Goal: Transaction & Acquisition: Book appointment/travel/reservation

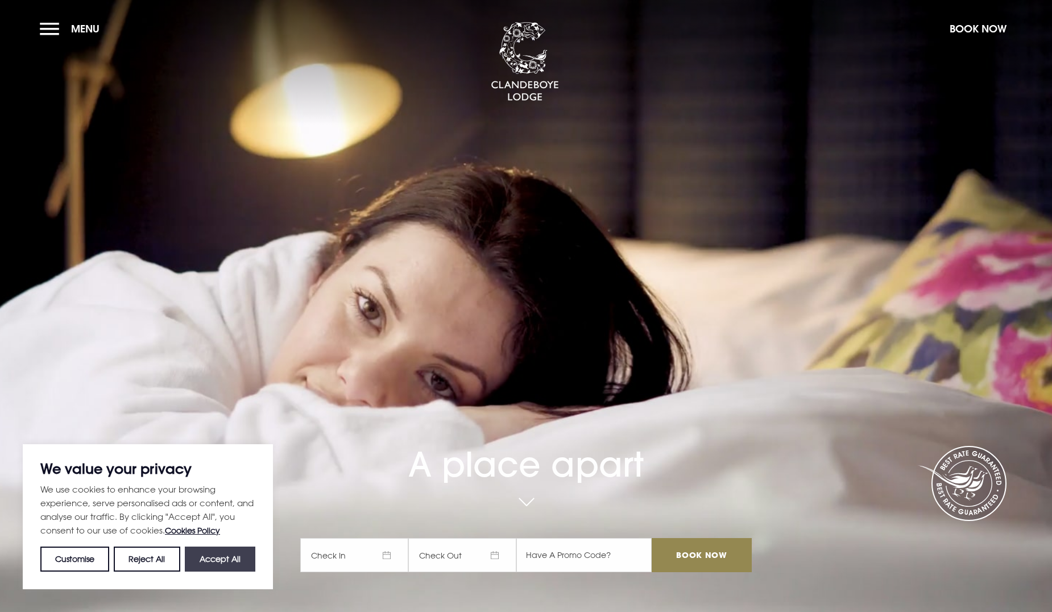
click at [207, 563] on button "Accept All" at bounding box center [220, 559] width 71 height 25
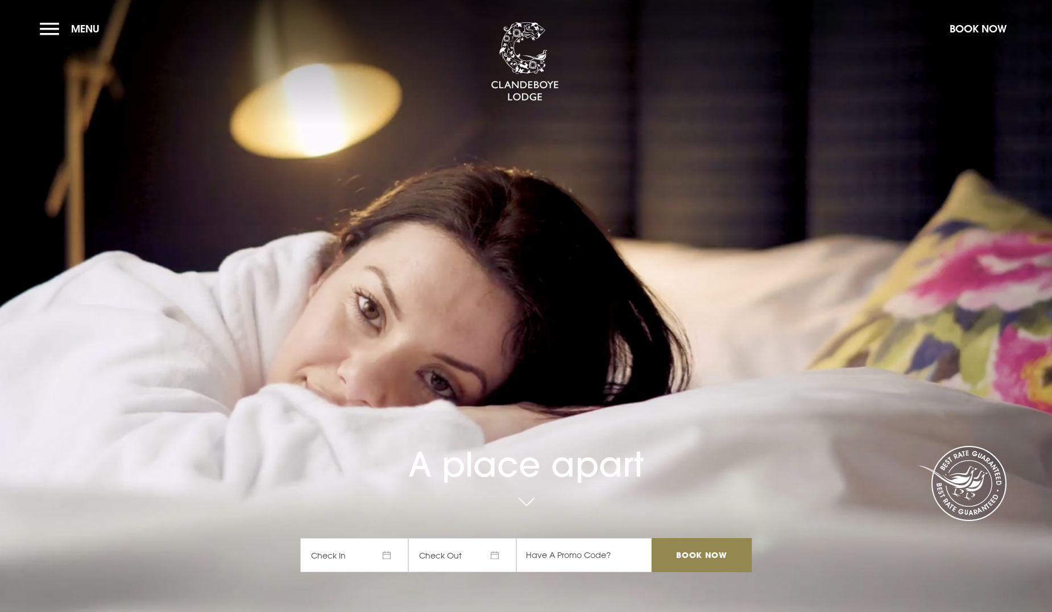
checkbox input "true"
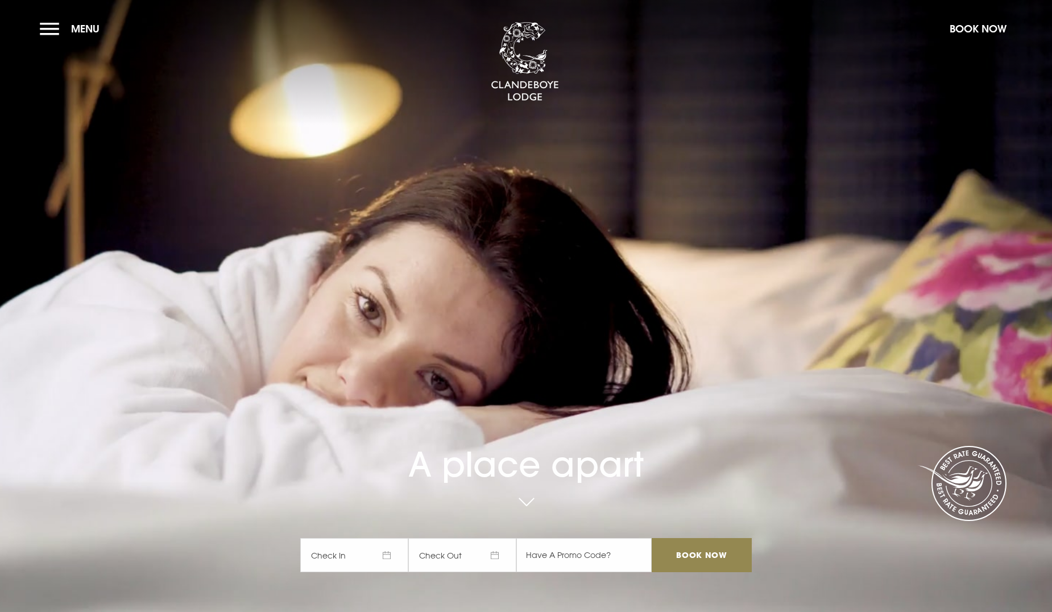
click at [373, 560] on span "Check In" at bounding box center [354, 555] width 108 height 34
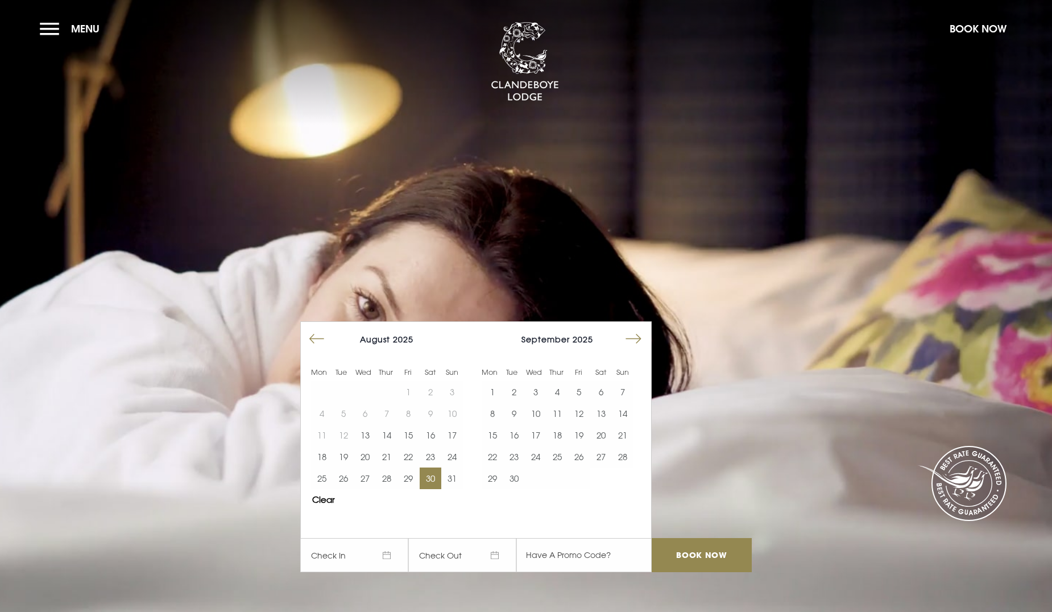
click at [437, 480] on button "30" at bounding box center [431, 479] width 22 height 22
click at [455, 480] on button "31" at bounding box center [452, 479] width 22 height 22
click at [710, 550] on input "Book Now" at bounding box center [702, 555] width 100 height 34
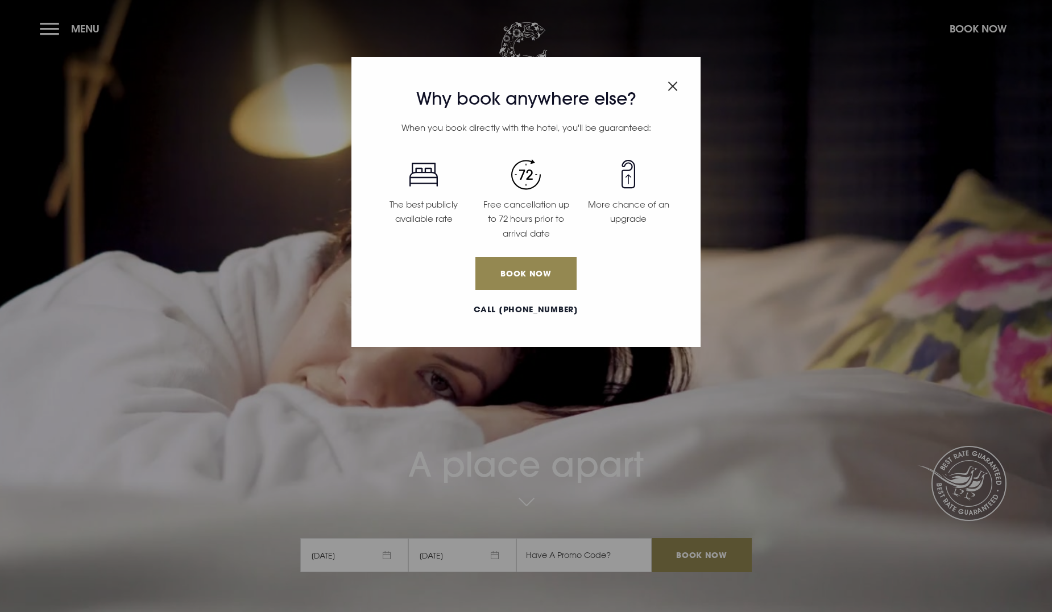
click at [674, 85] on img "Close modal" at bounding box center [673, 86] width 10 height 10
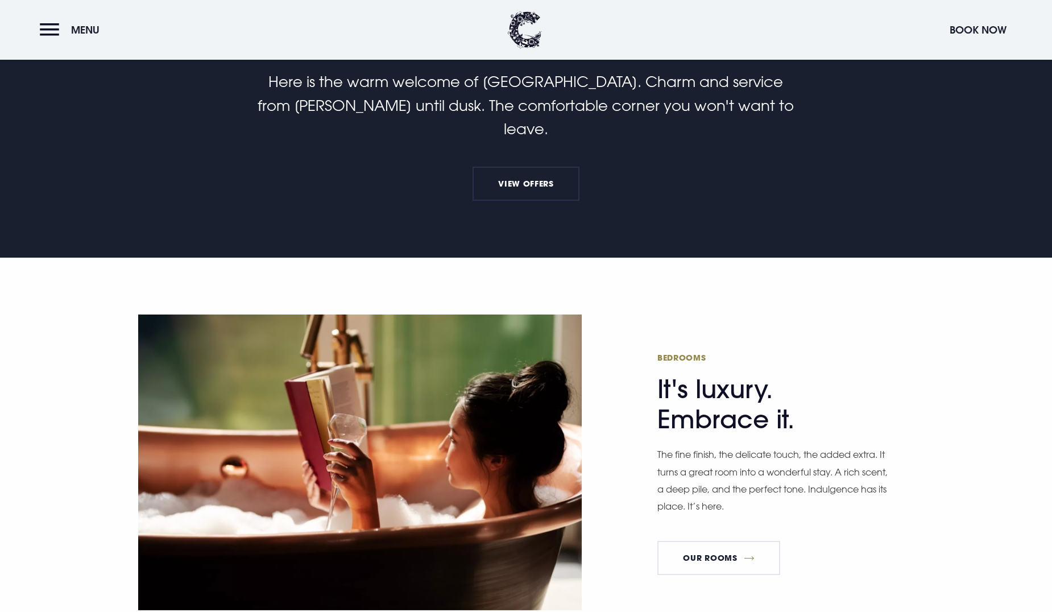
scroll to position [740, 0]
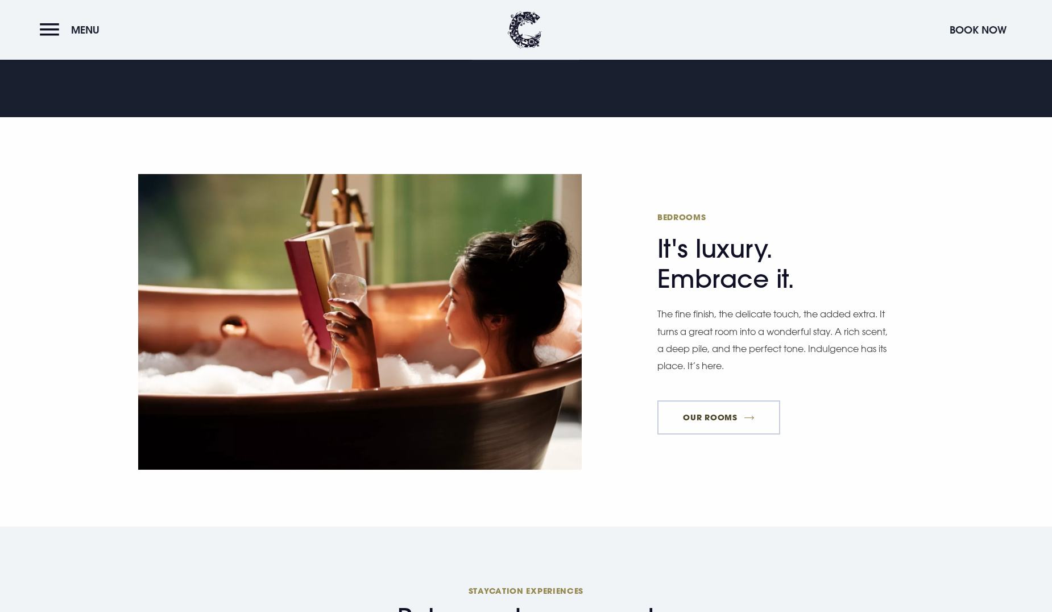
click at [724, 401] on link "Our Rooms" at bounding box center [719, 418] width 123 height 34
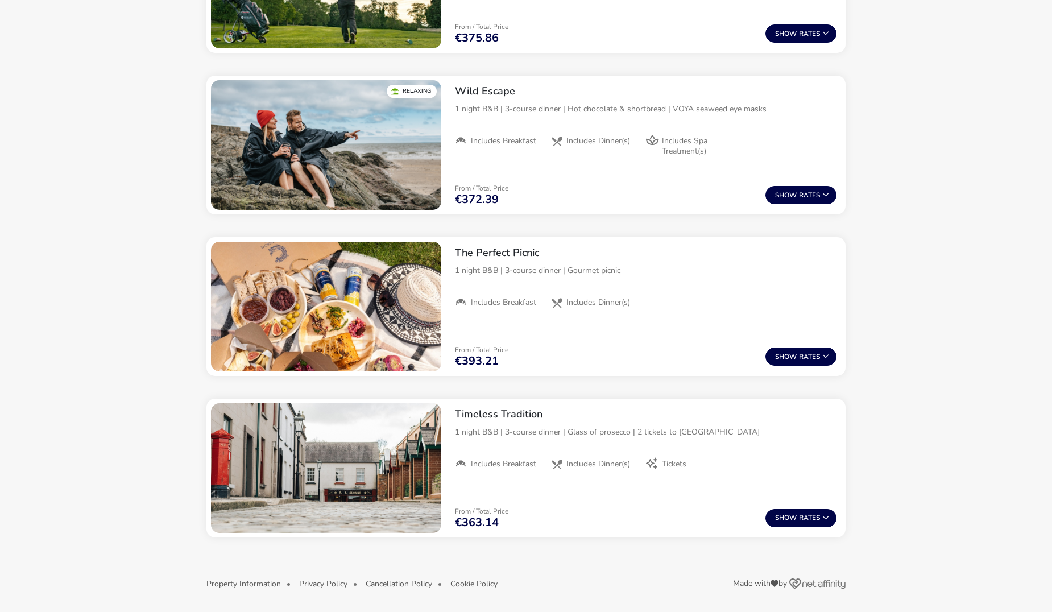
scroll to position [1394, 0]
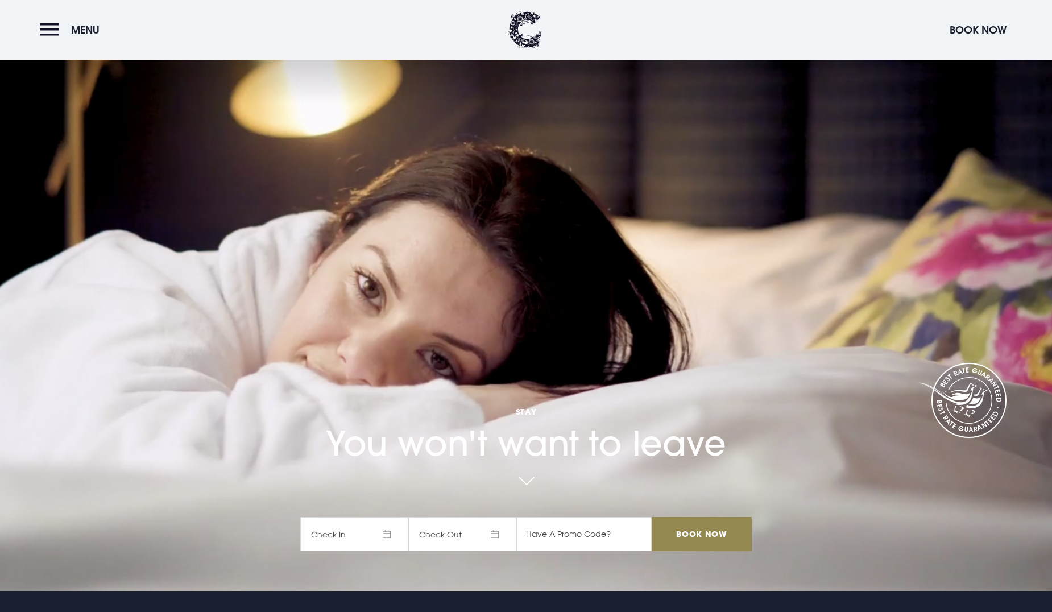
scroll to position [228, 0]
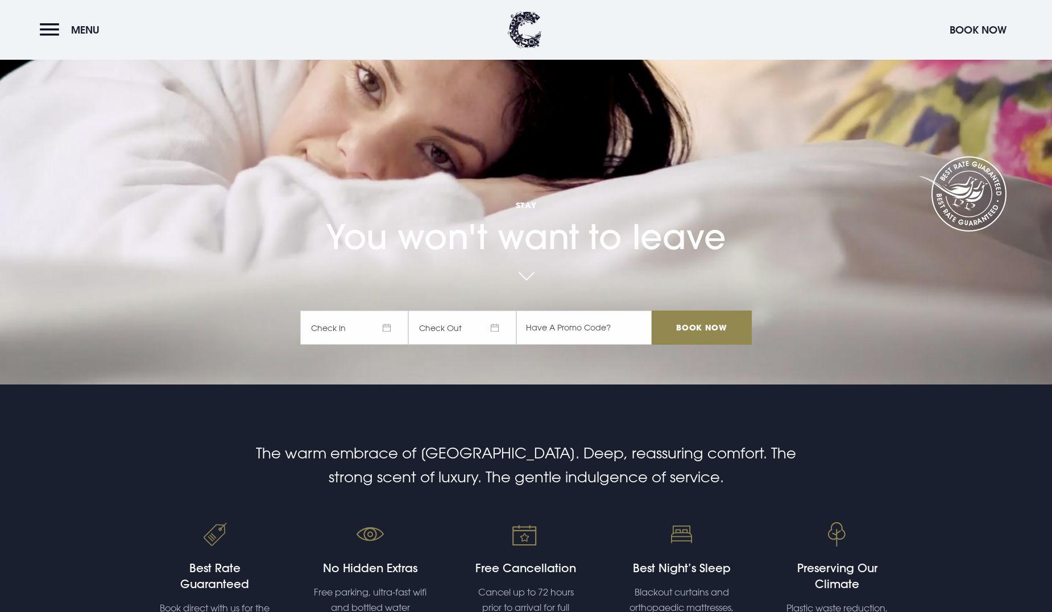
click at [539, 271] on link at bounding box center [526, 277] width 26 height 25
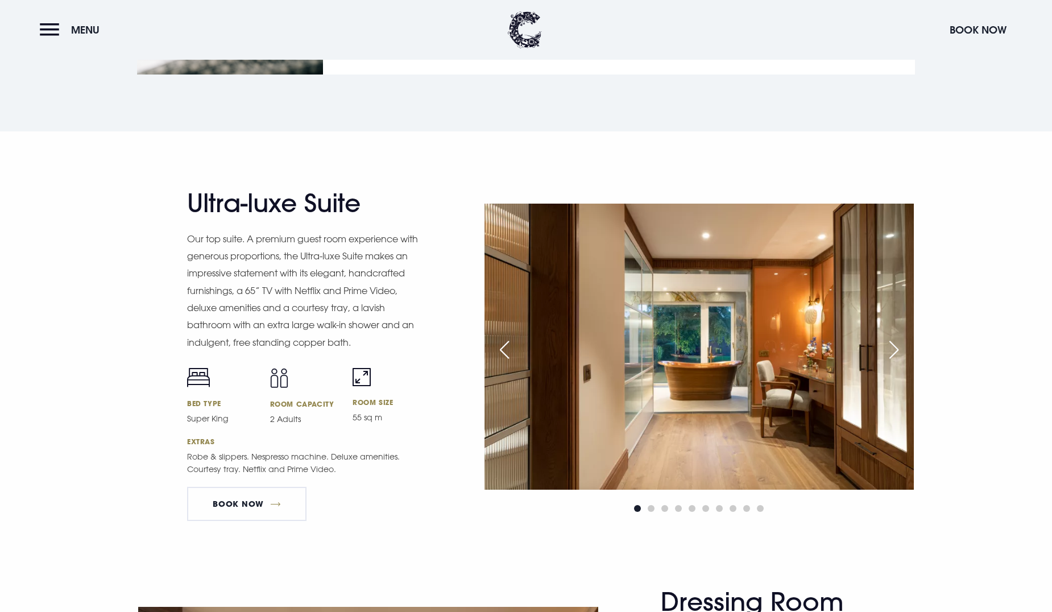
scroll to position [1551, 0]
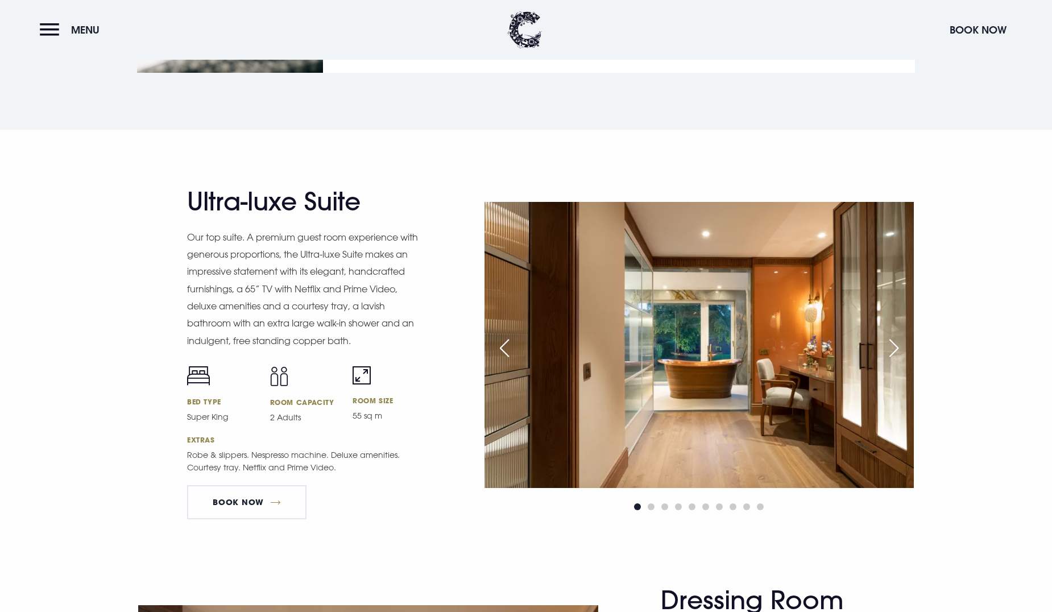
click at [898, 349] on div "Next slide" at bounding box center [894, 348] width 28 height 25
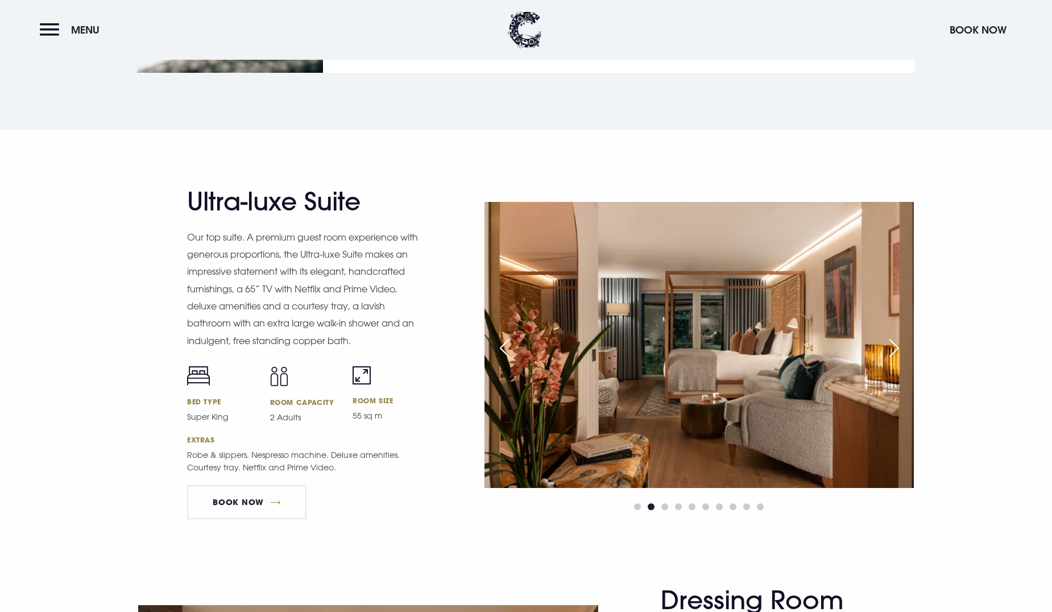
click at [898, 349] on div "Next slide" at bounding box center [894, 348] width 28 height 25
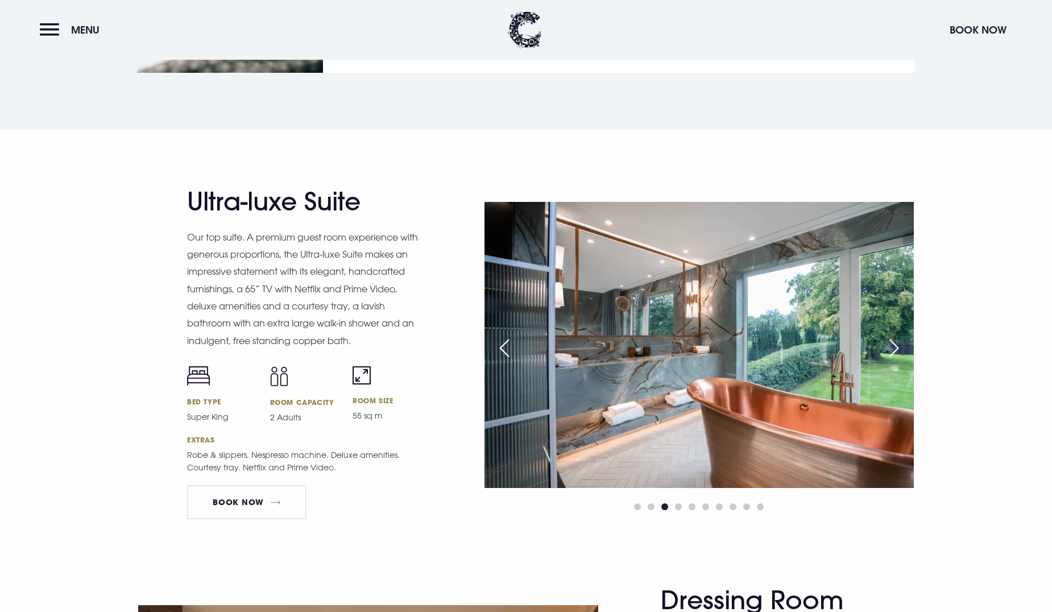
click at [898, 349] on div "Next slide" at bounding box center [894, 348] width 28 height 25
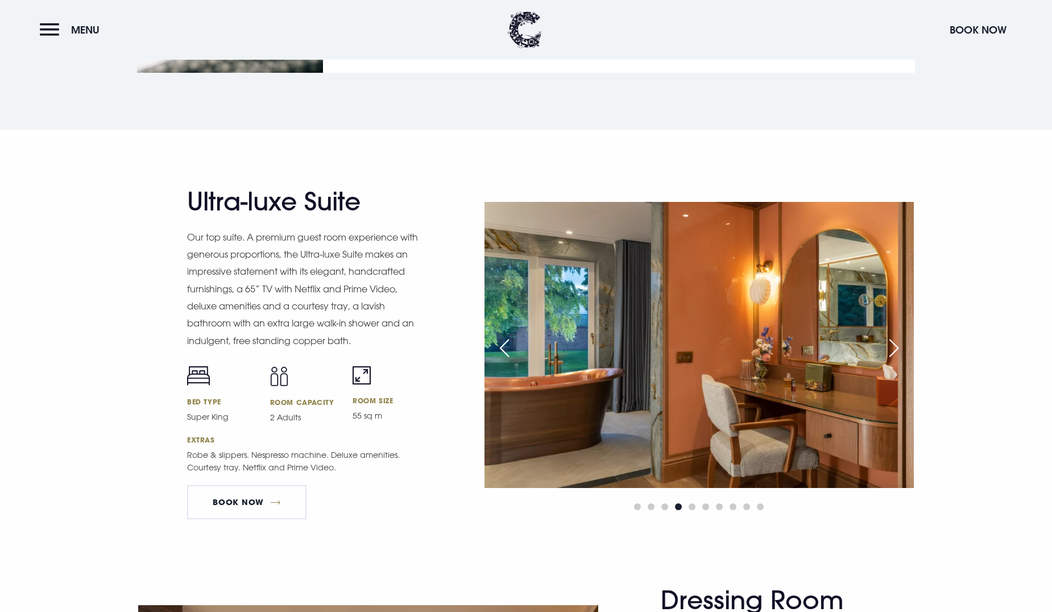
click at [898, 349] on div "Next slide" at bounding box center [894, 348] width 28 height 25
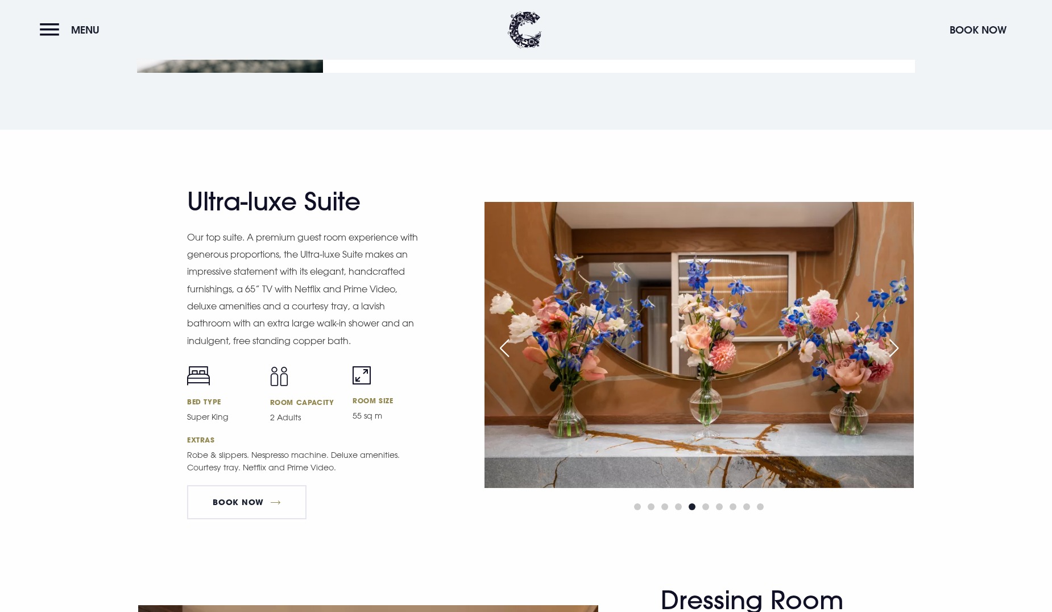
click at [898, 349] on div "Next slide" at bounding box center [894, 348] width 28 height 25
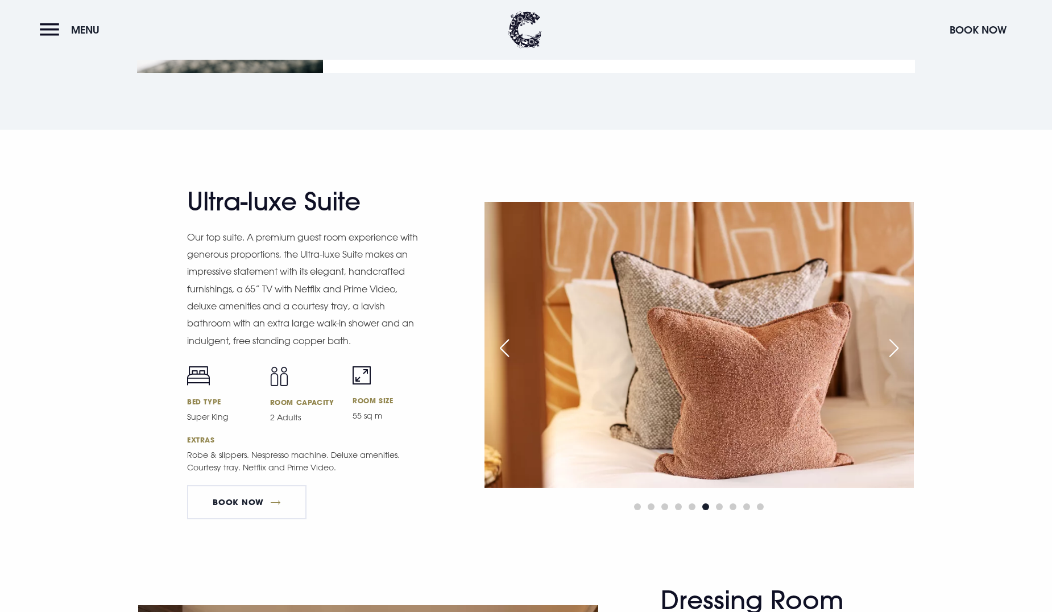
click at [898, 349] on div "Next slide" at bounding box center [894, 348] width 28 height 25
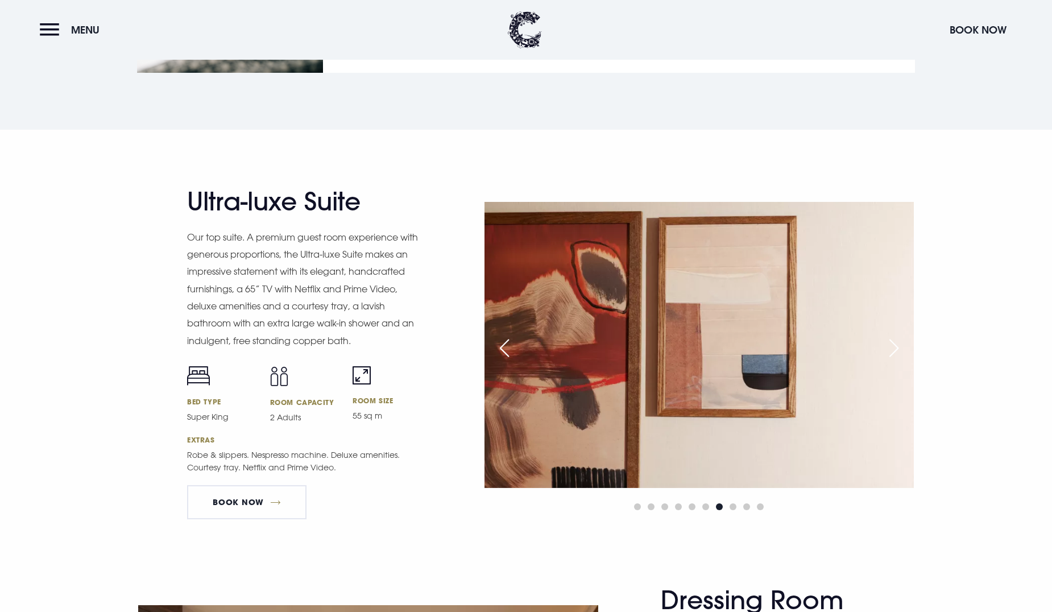
click at [898, 349] on div "Next slide" at bounding box center [894, 348] width 28 height 25
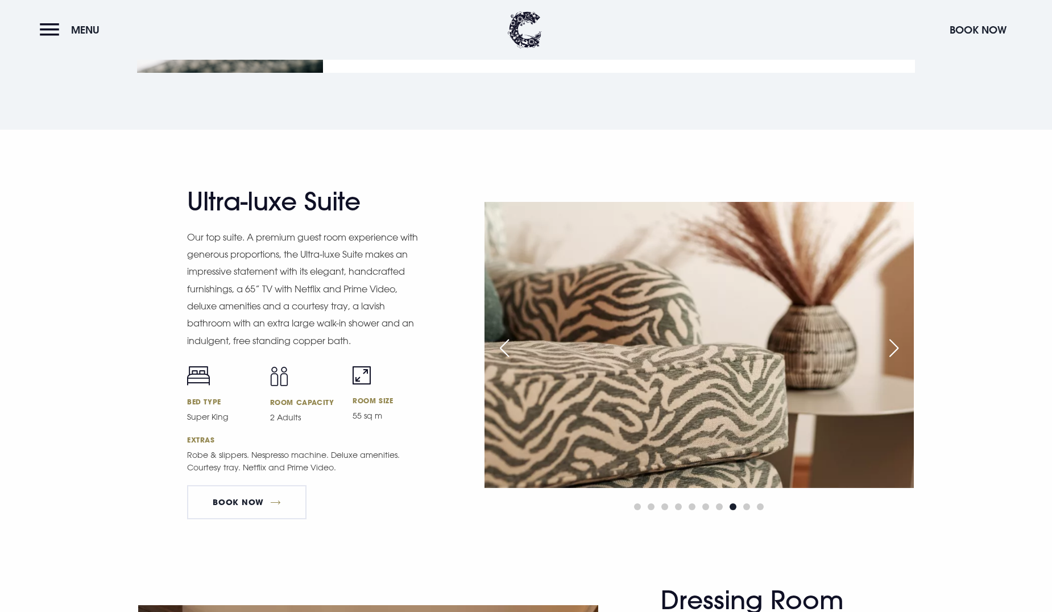
click at [898, 349] on div "Next slide" at bounding box center [894, 348] width 28 height 25
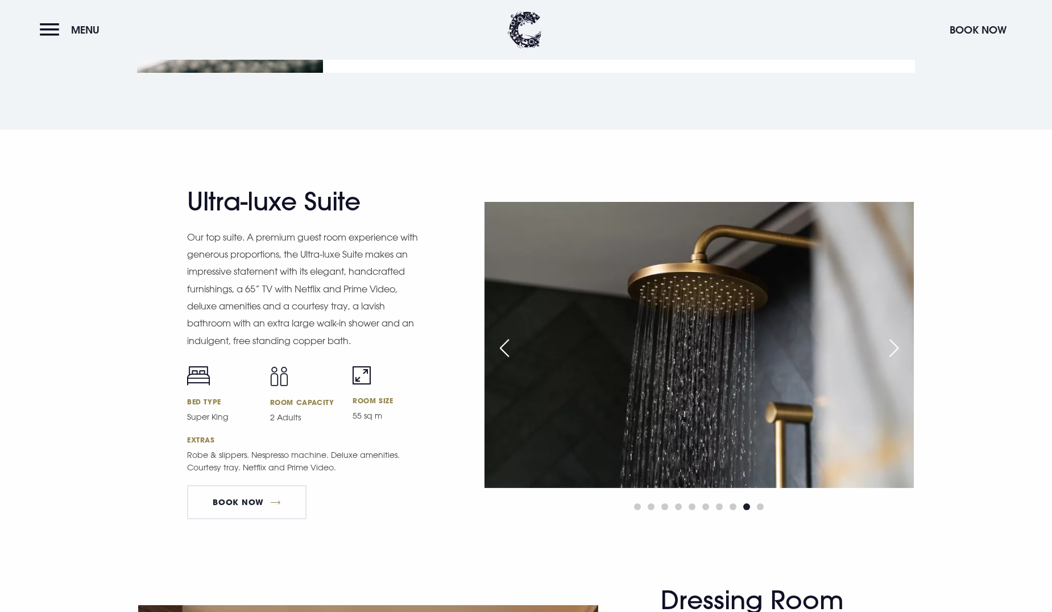
click at [898, 349] on div "Next slide" at bounding box center [894, 348] width 28 height 25
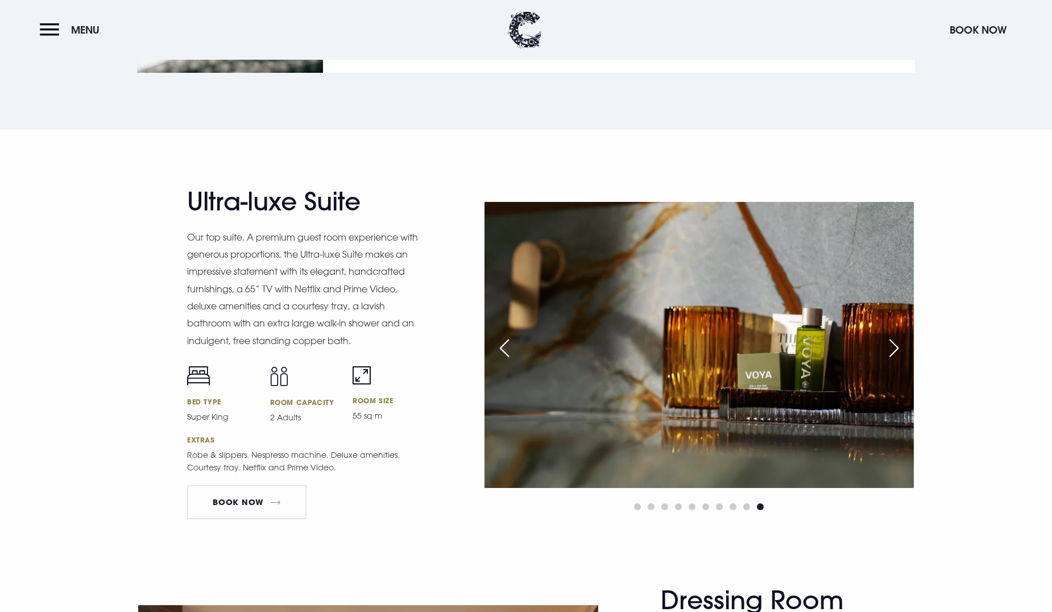
click at [898, 349] on div "Next slide" at bounding box center [894, 348] width 28 height 25
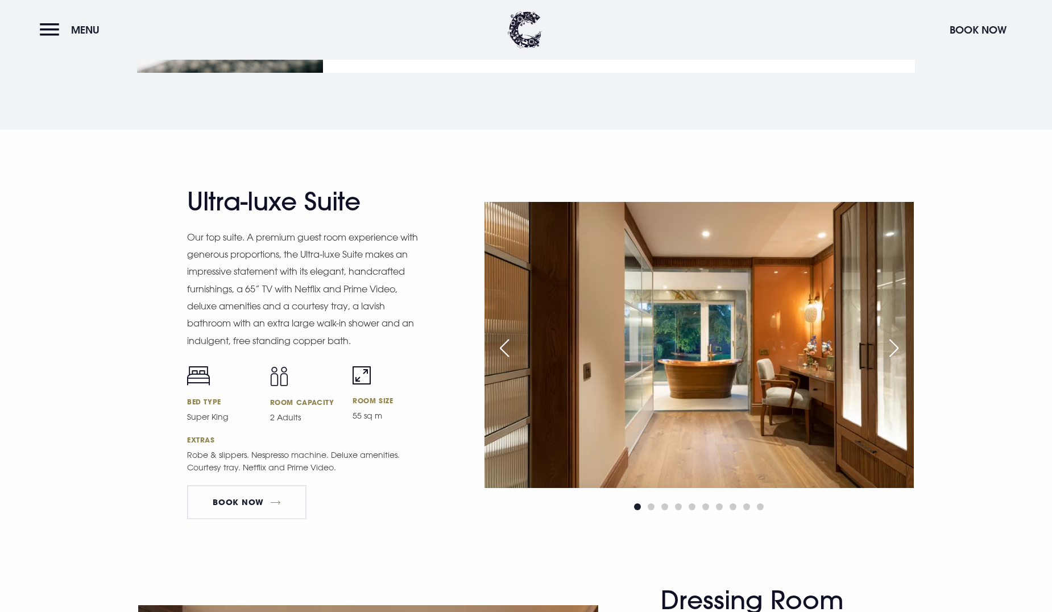
click at [502, 342] on div "Previous slide" at bounding box center [504, 348] width 28 height 25
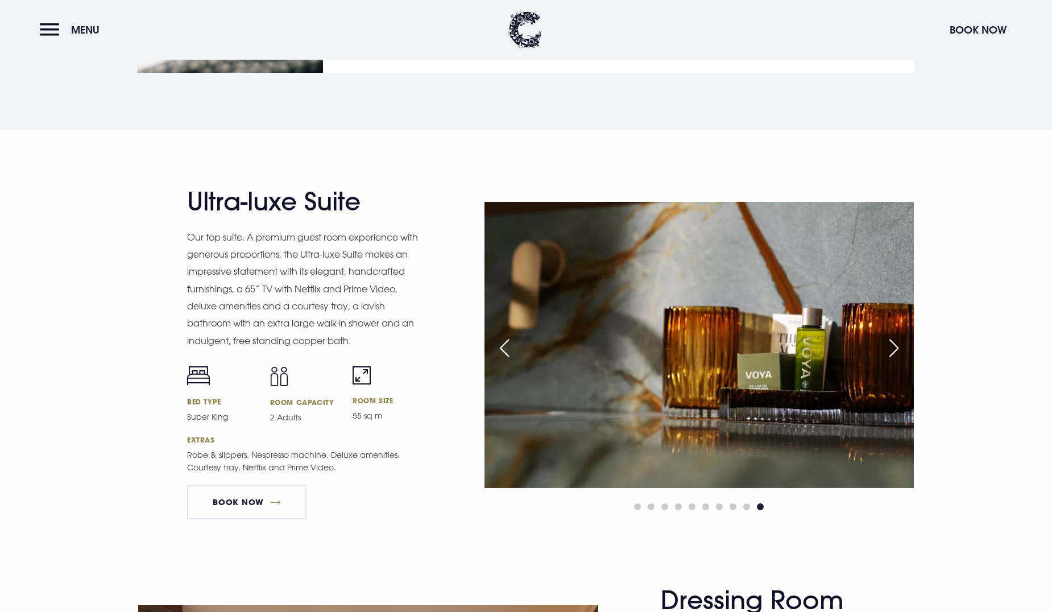
click at [906, 359] on div "Next slide" at bounding box center [894, 348] width 28 height 25
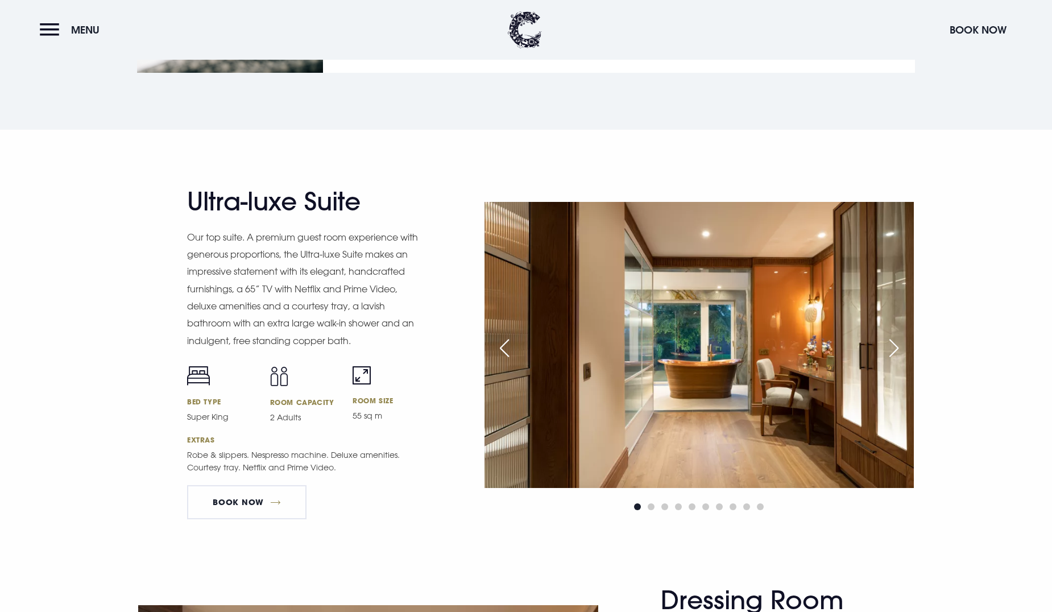
click at [906, 359] on div "Next slide" at bounding box center [894, 348] width 28 height 25
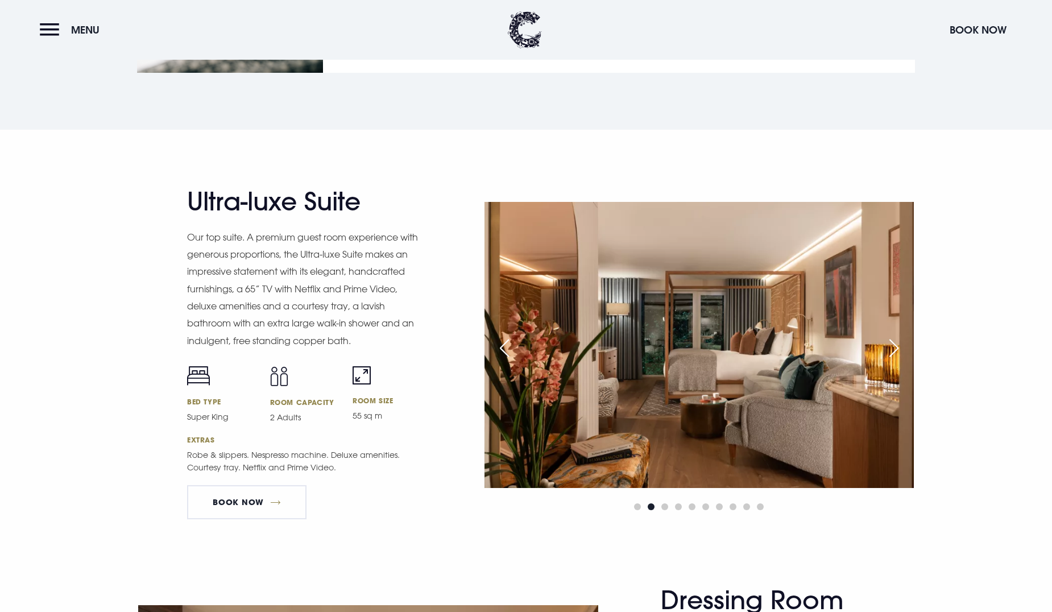
click at [906, 359] on div "Next slide" at bounding box center [894, 348] width 28 height 25
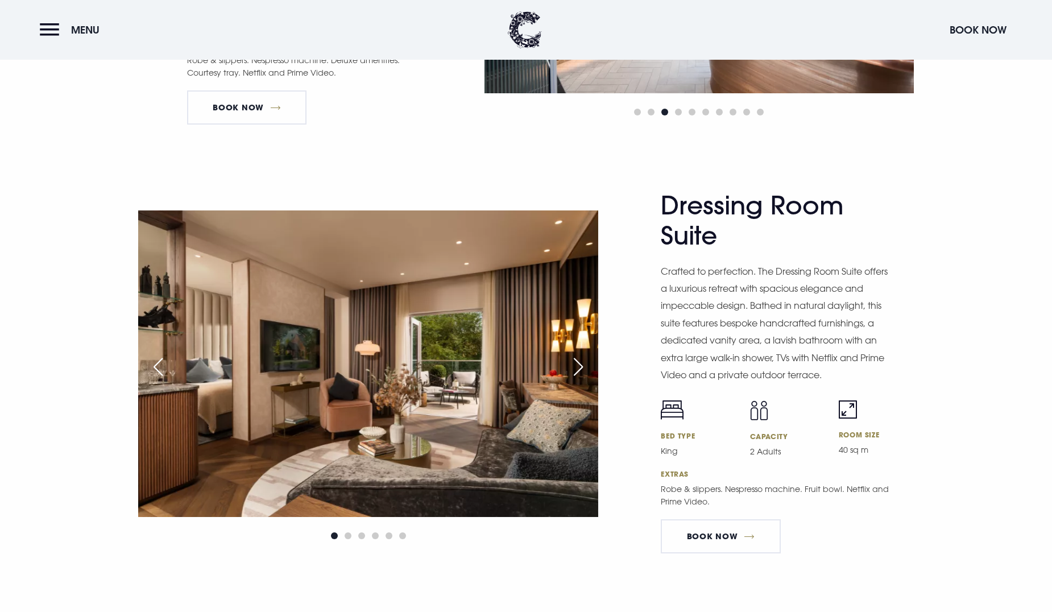
scroll to position [1949, 0]
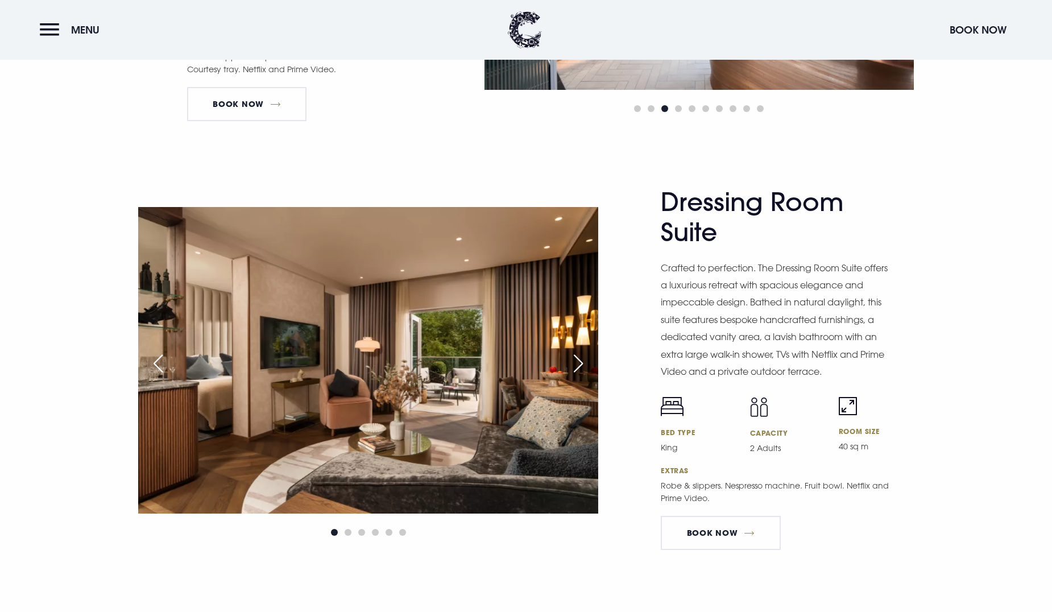
click at [577, 363] on div "Next slide" at bounding box center [578, 363] width 28 height 25
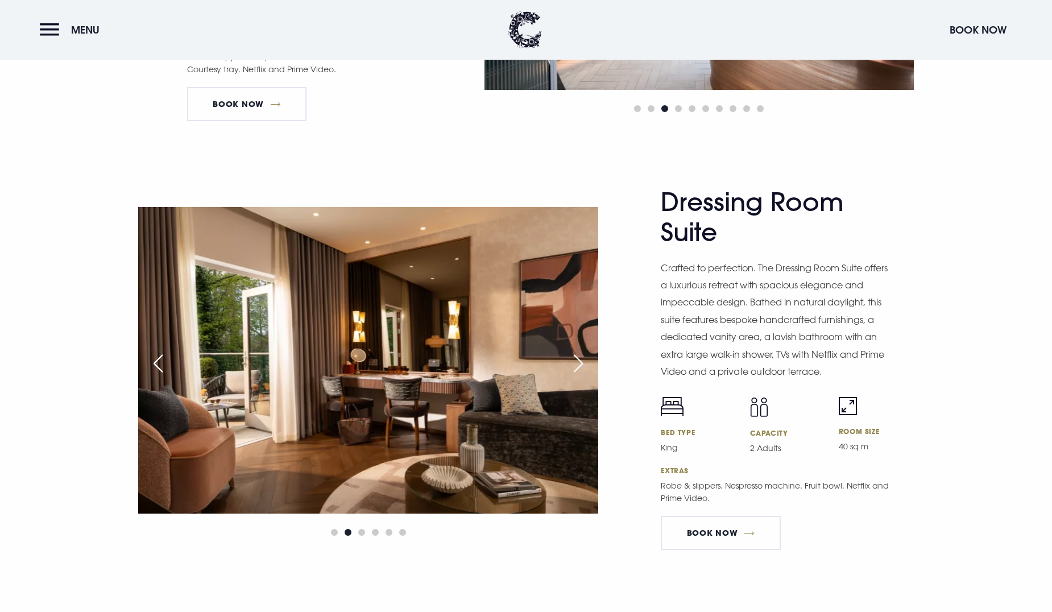
click at [577, 363] on div "Next slide" at bounding box center [578, 363] width 28 height 25
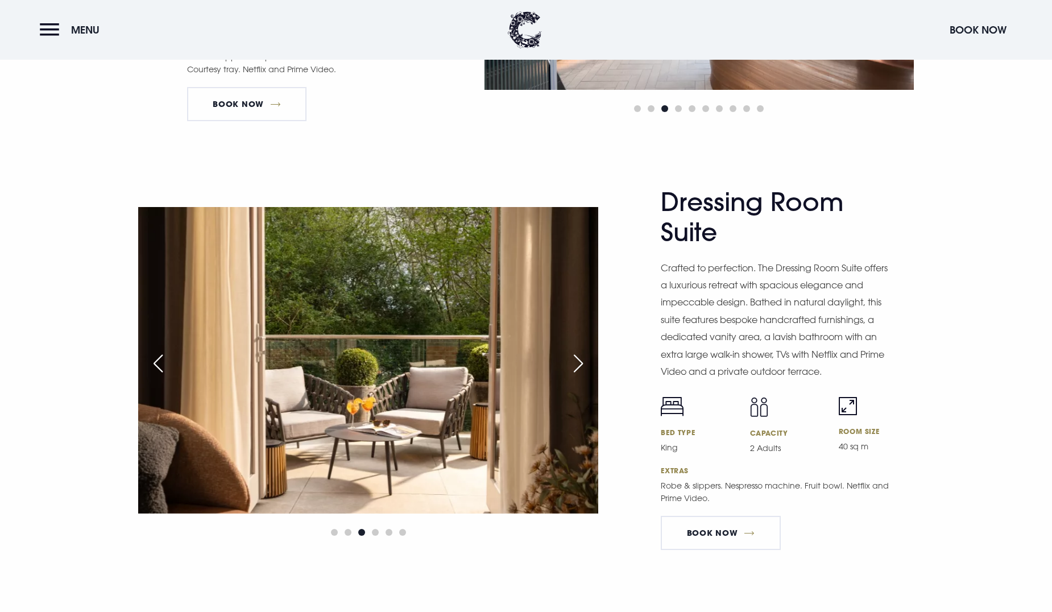
click at [577, 363] on div "Next slide" at bounding box center [578, 363] width 28 height 25
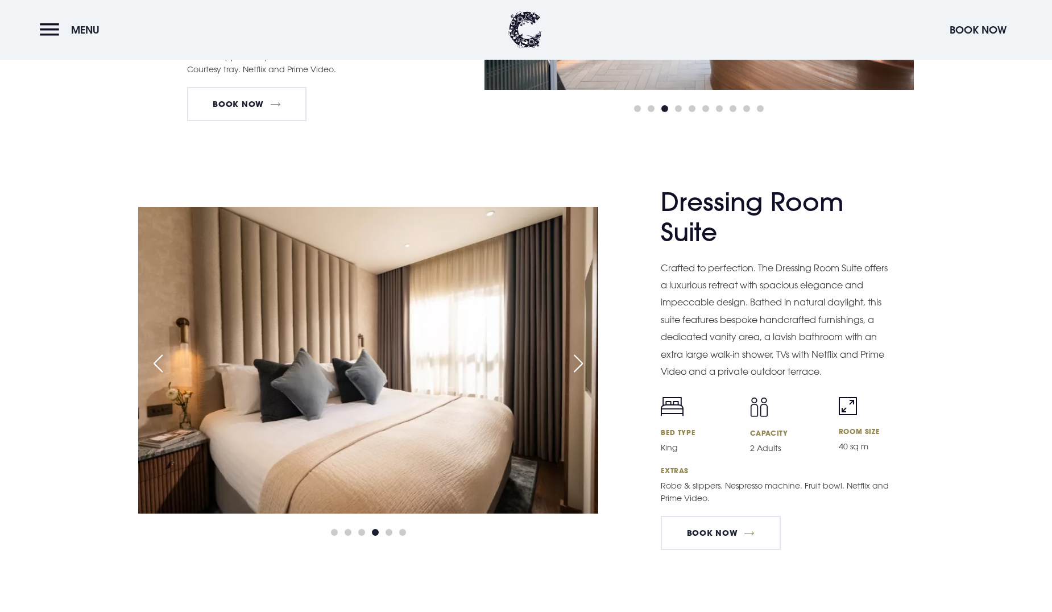
click at [577, 363] on div "Next slide" at bounding box center [578, 363] width 28 height 25
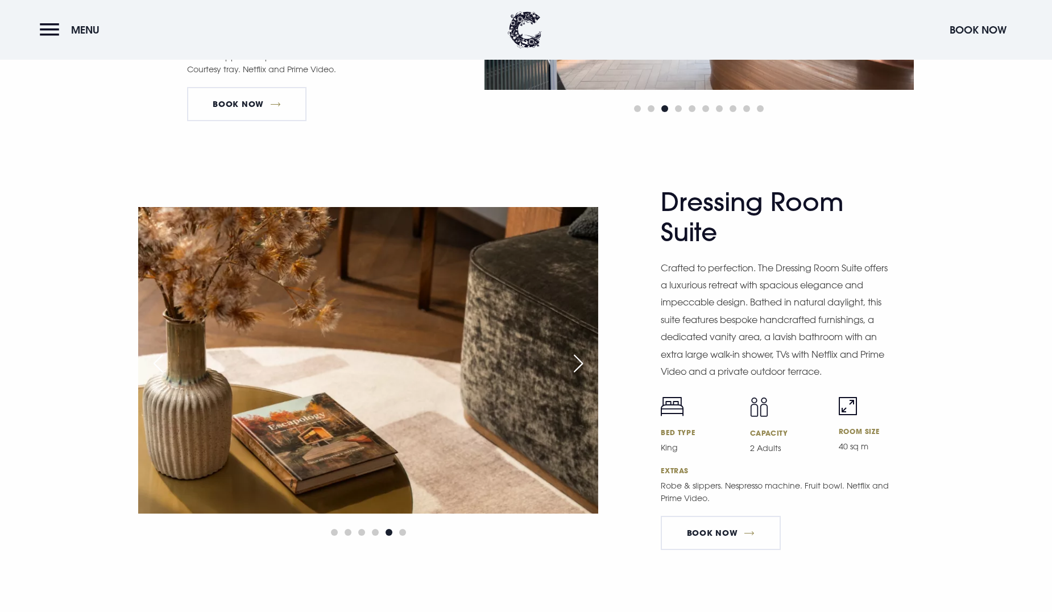
click at [577, 363] on div "Next slide" at bounding box center [578, 363] width 28 height 25
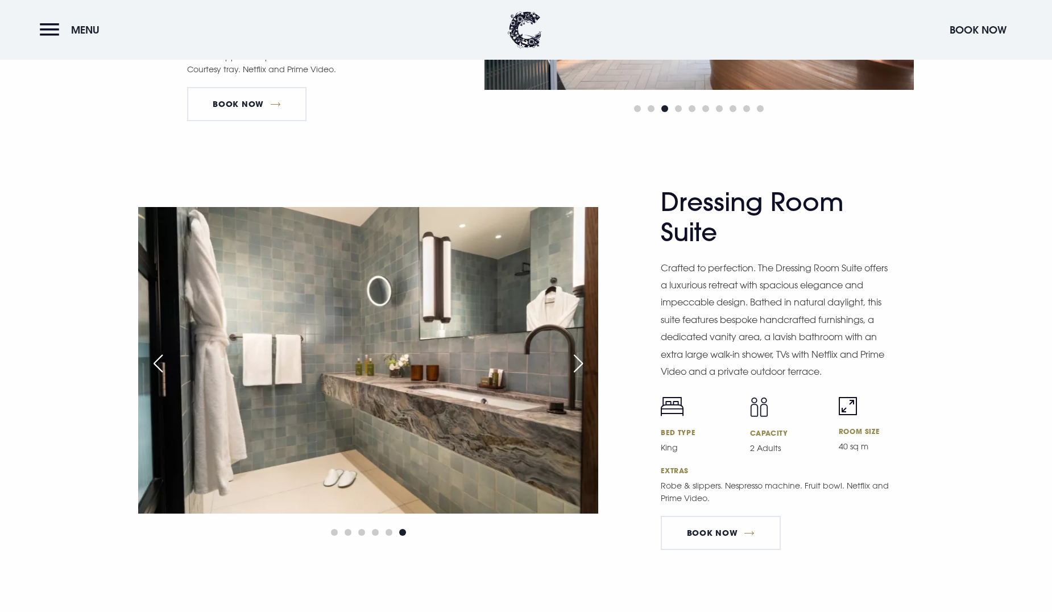
click at [577, 363] on div "Next slide" at bounding box center [578, 363] width 28 height 25
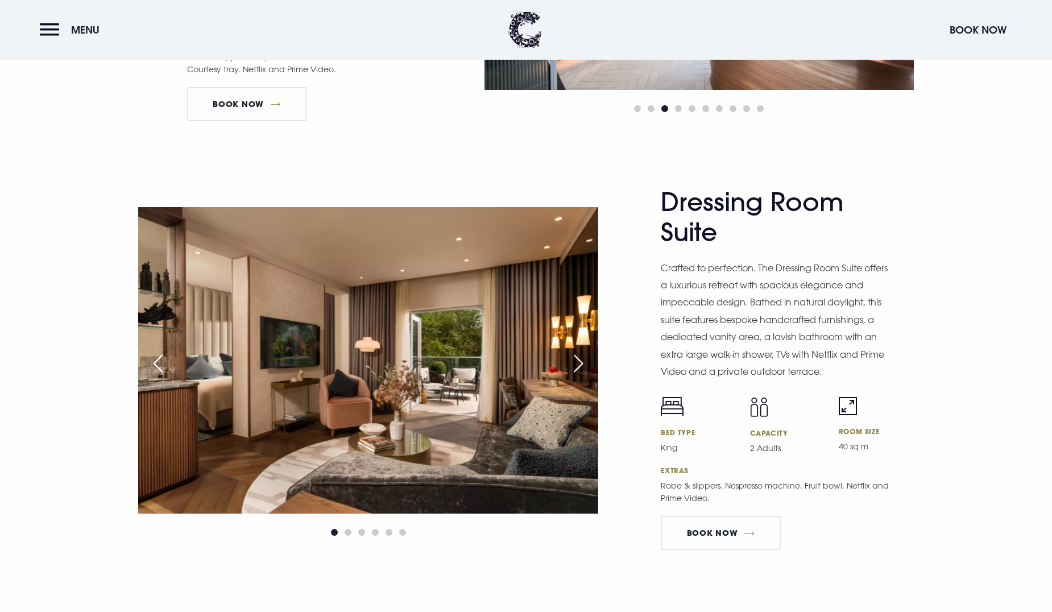
click at [577, 363] on div "Next slide" at bounding box center [578, 363] width 28 height 25
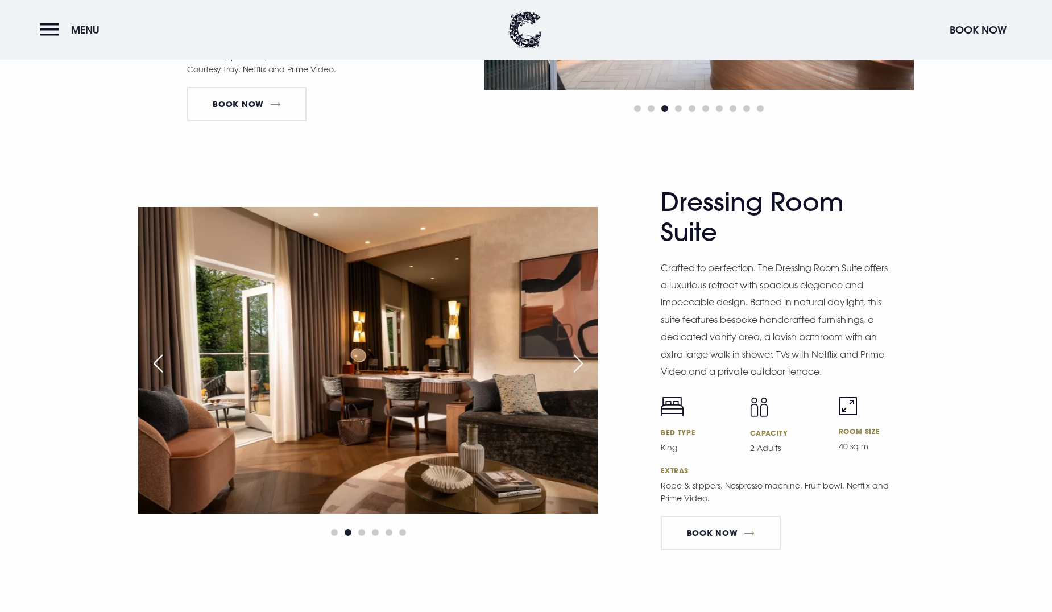
click at [577, 363] on div "Next slide" at bounding box center [578, 363] width 28 height 25
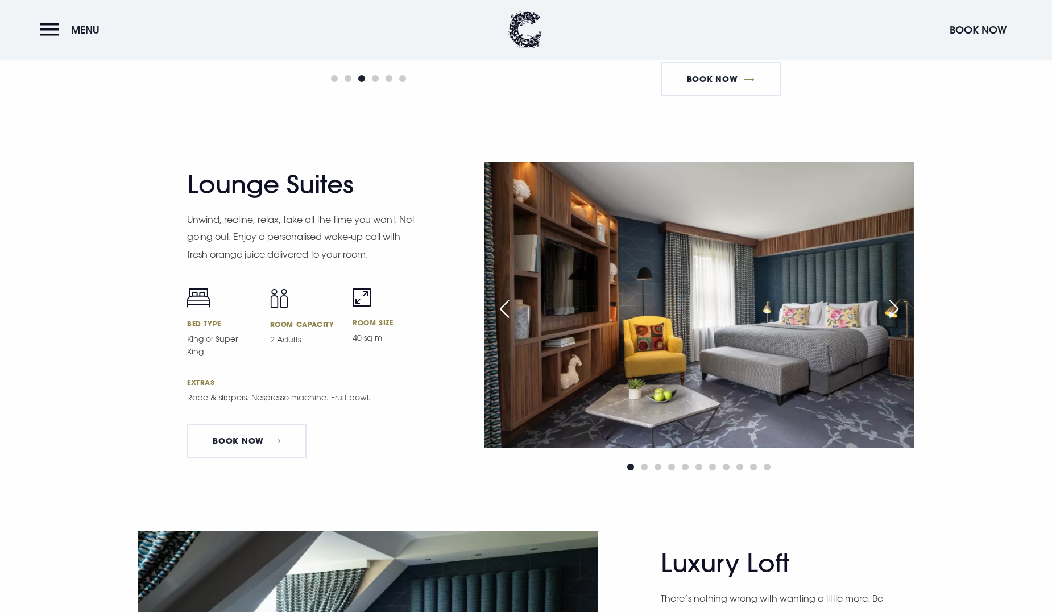
scroll to position [2404, 0]
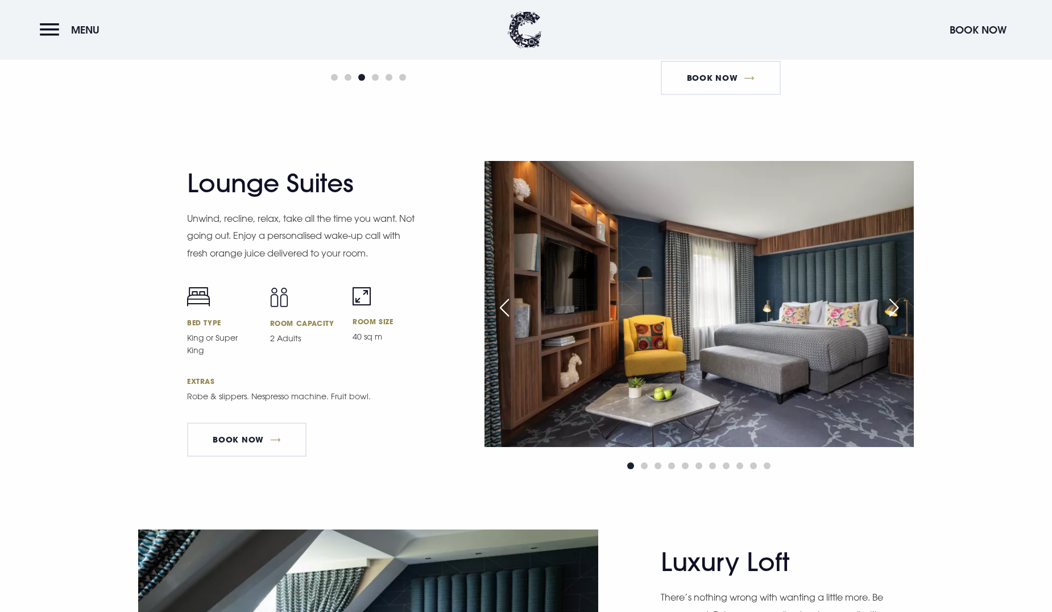
click at [892, 308] on div "Next slide" at bounding box center [894, 307] width 28 height 25
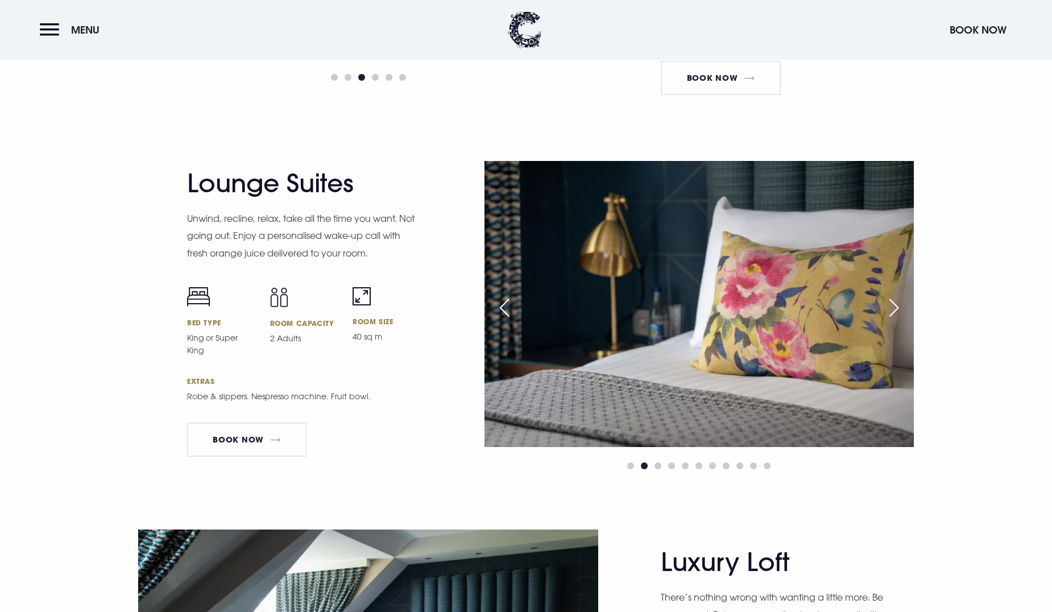
click at [892, 308] on div "Next slide" at bounding box center [894, 307] width 28 height 25
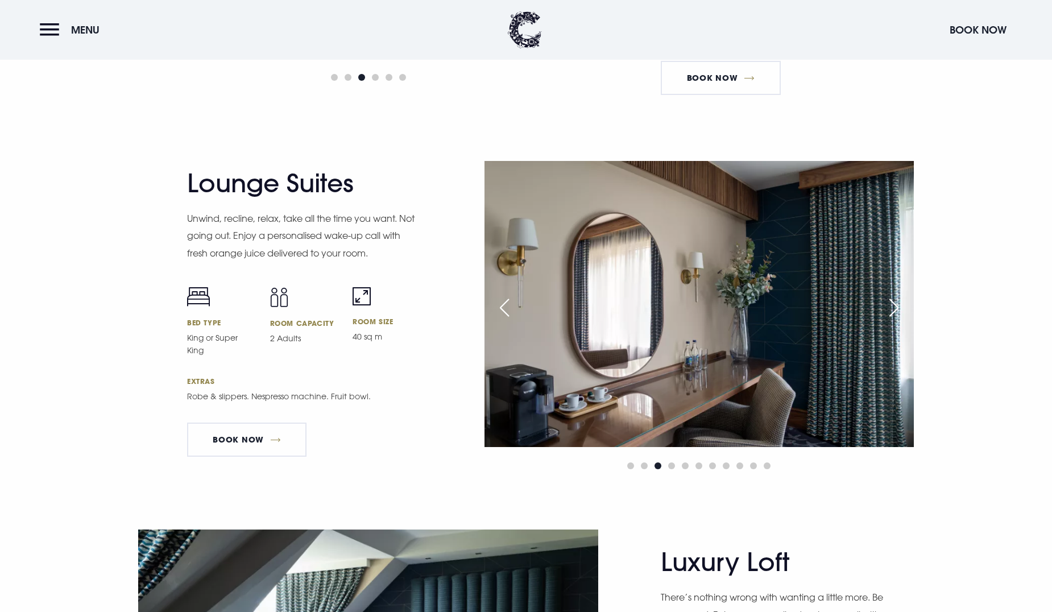
click at [892, 308] on div "Next slide" at bounding box center [894, 307] width 28 height 25
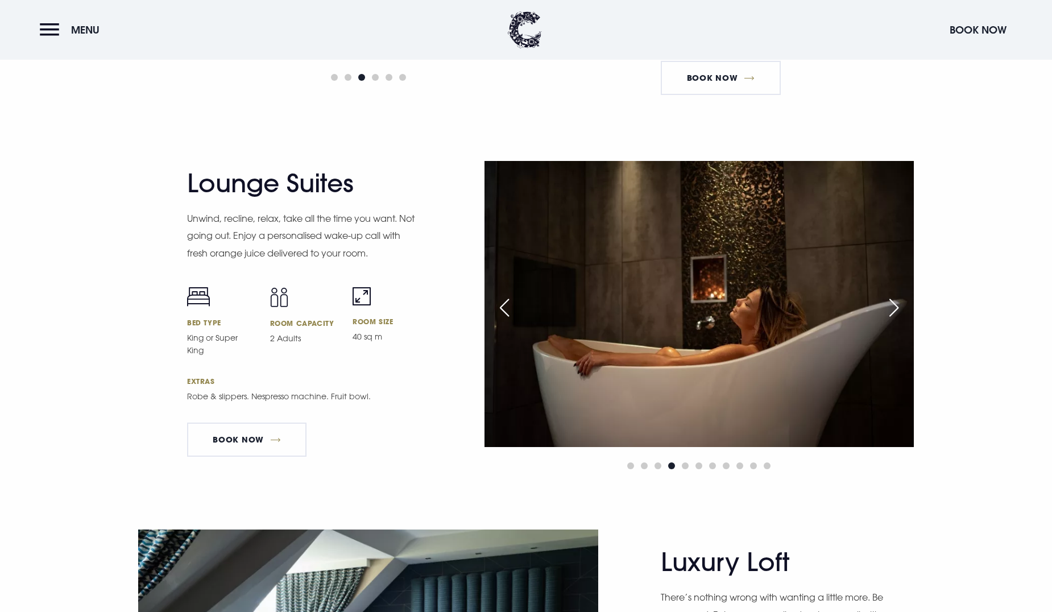
click at [892, 308] on div "Next slide" at bounding box center [894, 307] width 28 height 25
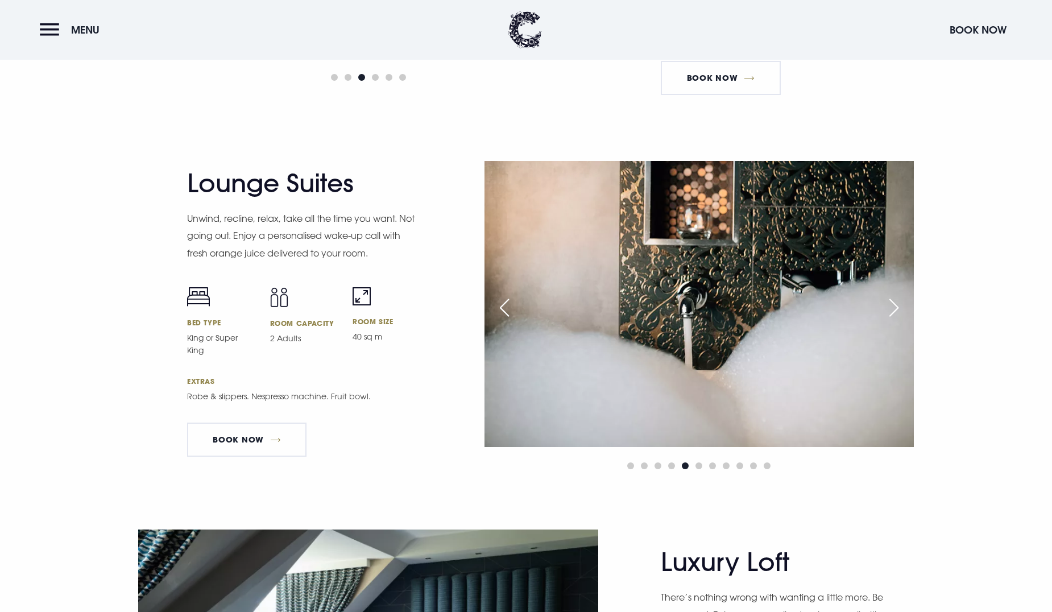
click at [892, 308] on div "Next slide" at bounding box center [894, 307] width 28 height 25
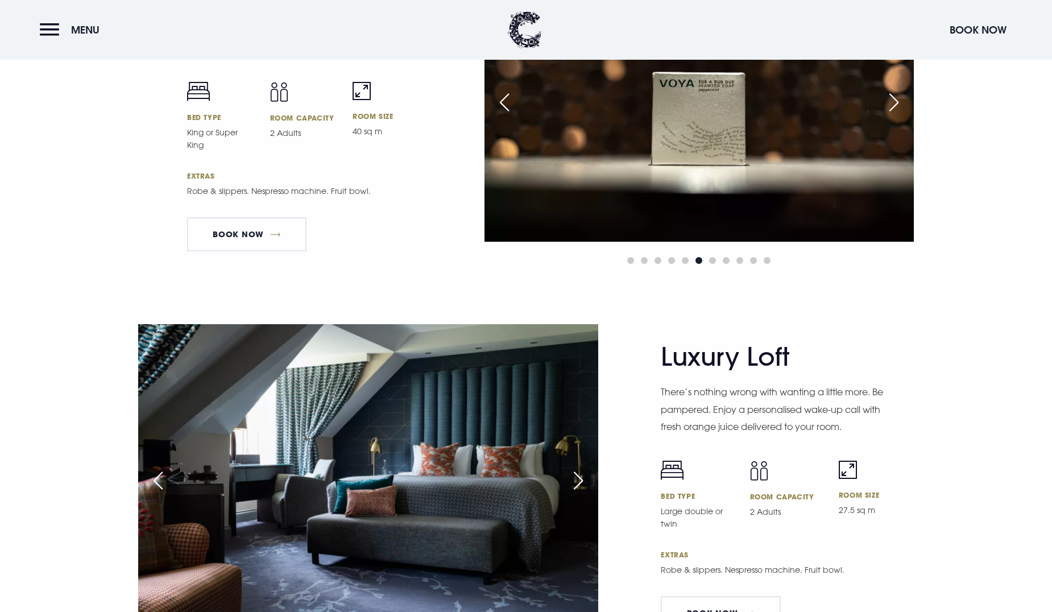
scroll to position [2632, 0]
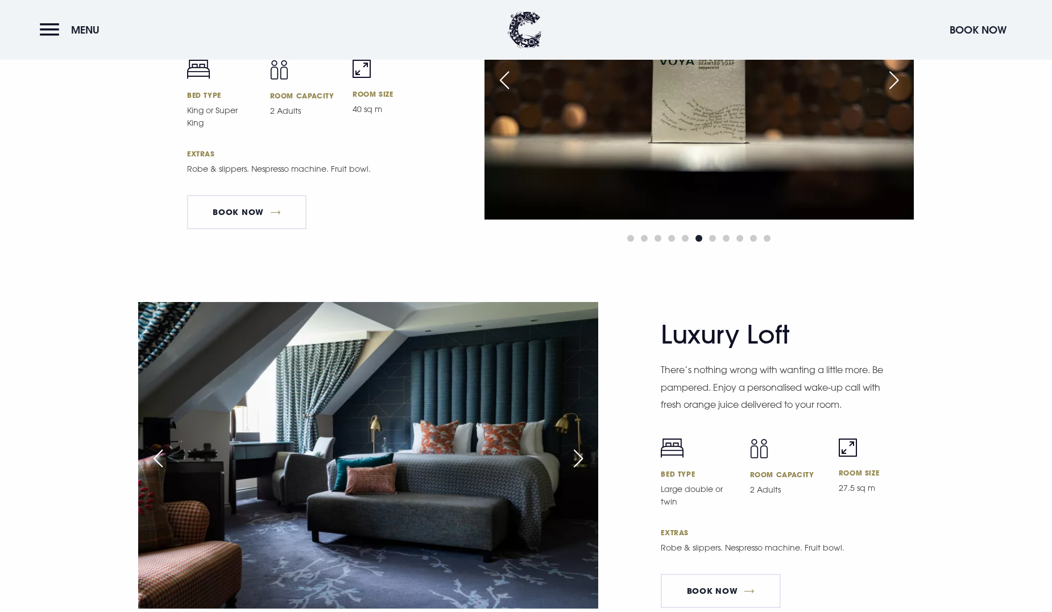
click at [582, 458] on div "Next slide" at bounding box center [578, 458] width 28 height 25
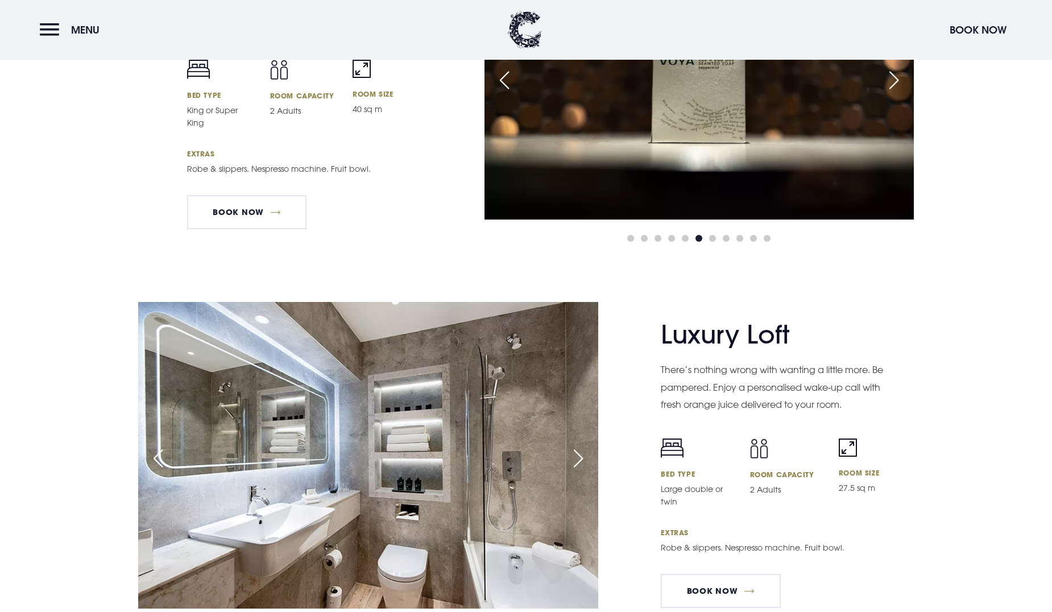
click at [582, 458] on div "Next slide" at bounding box center [578, 458] width 28 height 25
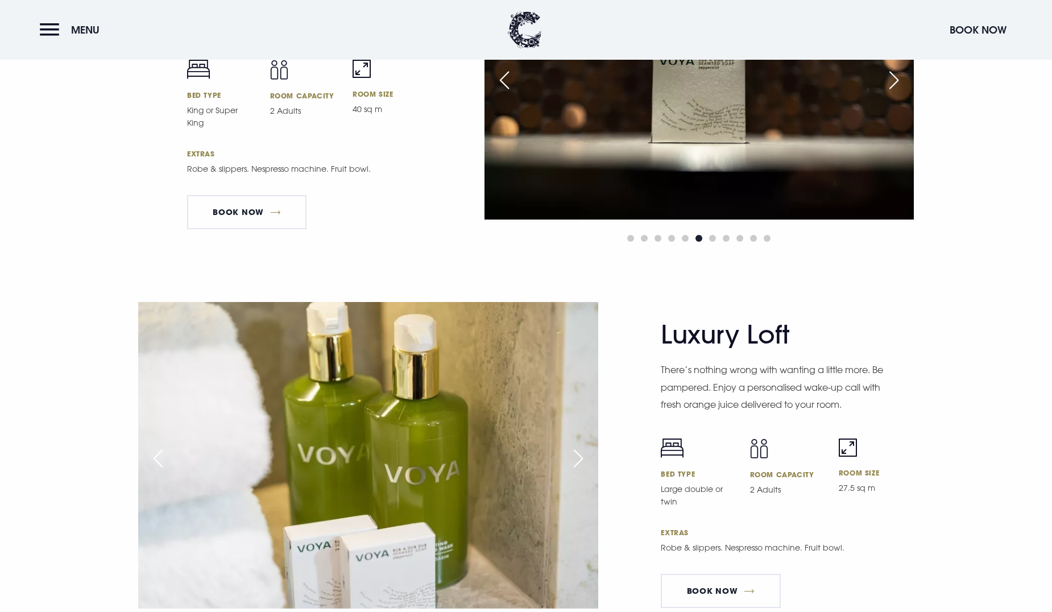
click at [582, 458] on div "Next slide" at bounding box center [578, 458] width 28 height 25
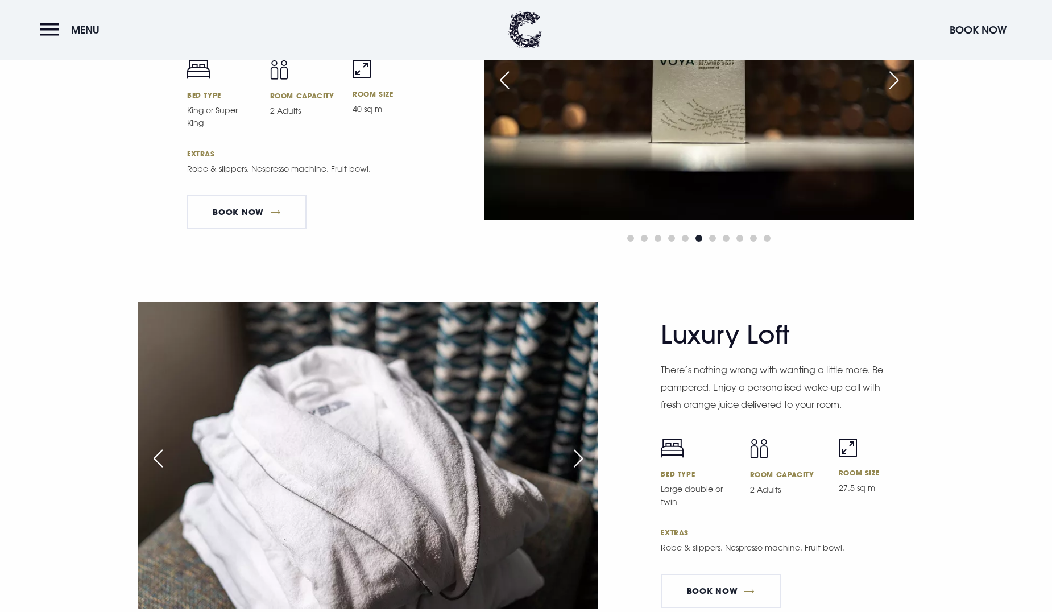
click at [582, 458] on div "Next slide" at bounding box center [578, 458] width 28 height 25
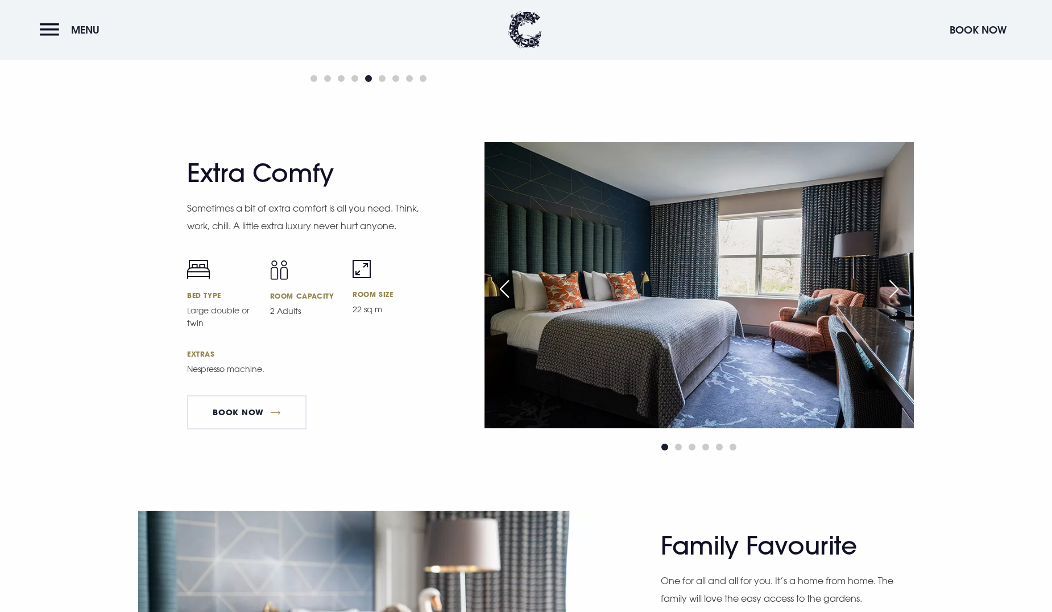
scroll to position [3201, 0]
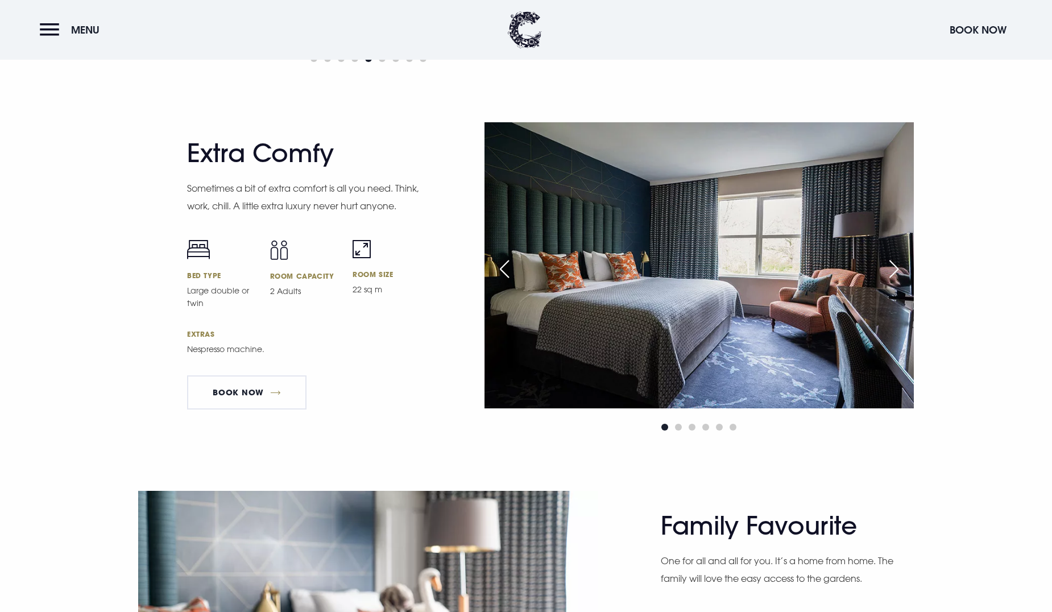
click at [894, 271] on div "Next slide" at bounding box center [894, 269] width 28 height 25
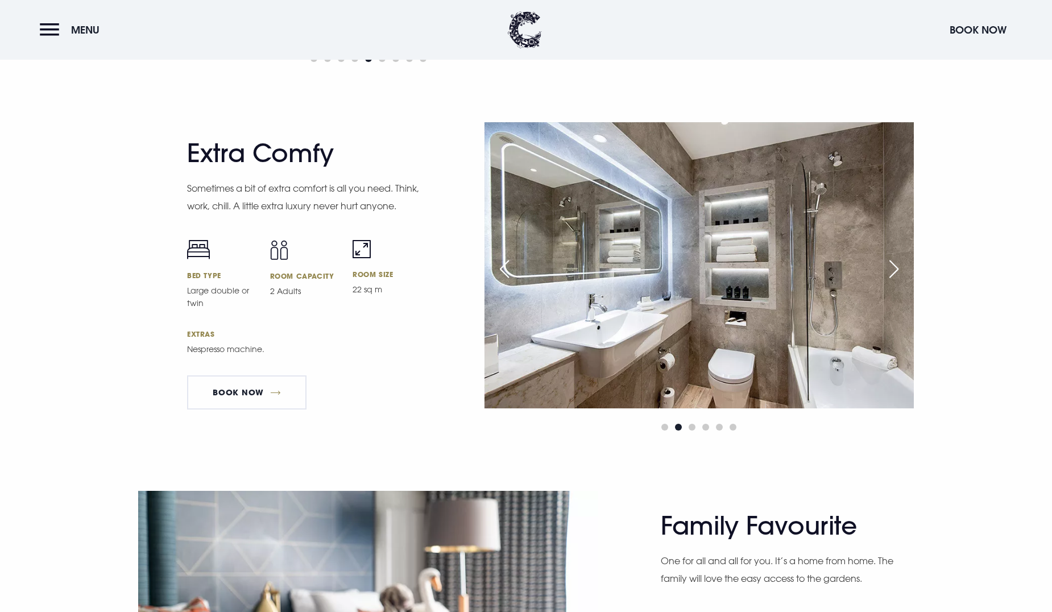
click at [894, 271] on div "Next slide" at bounding box center [894, 269] width 28 height 25
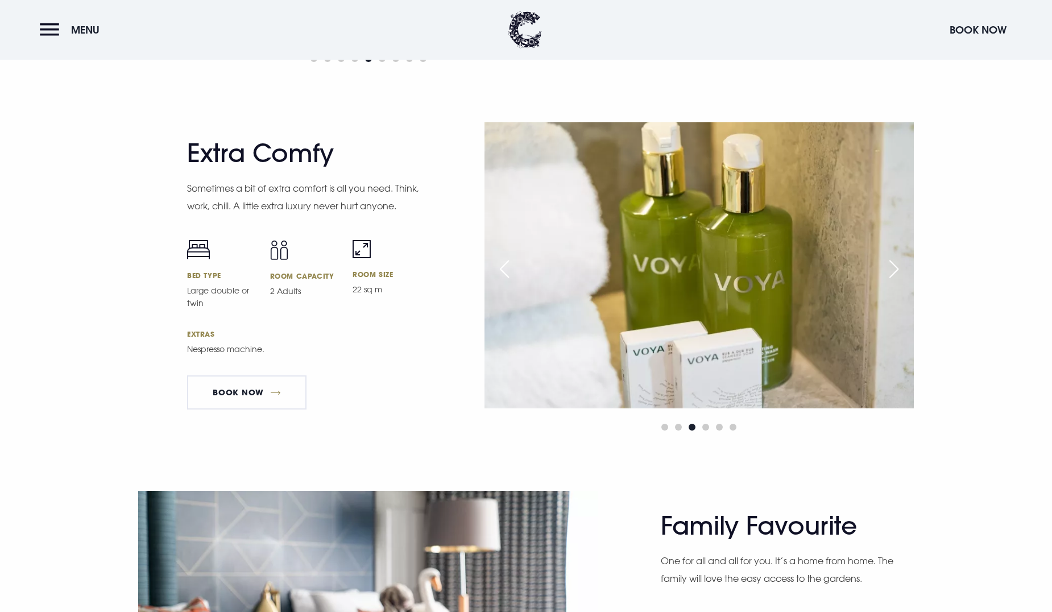
click at [894, 271] on div "Next slide" at bounding box center [894, 269] width 28 height 25
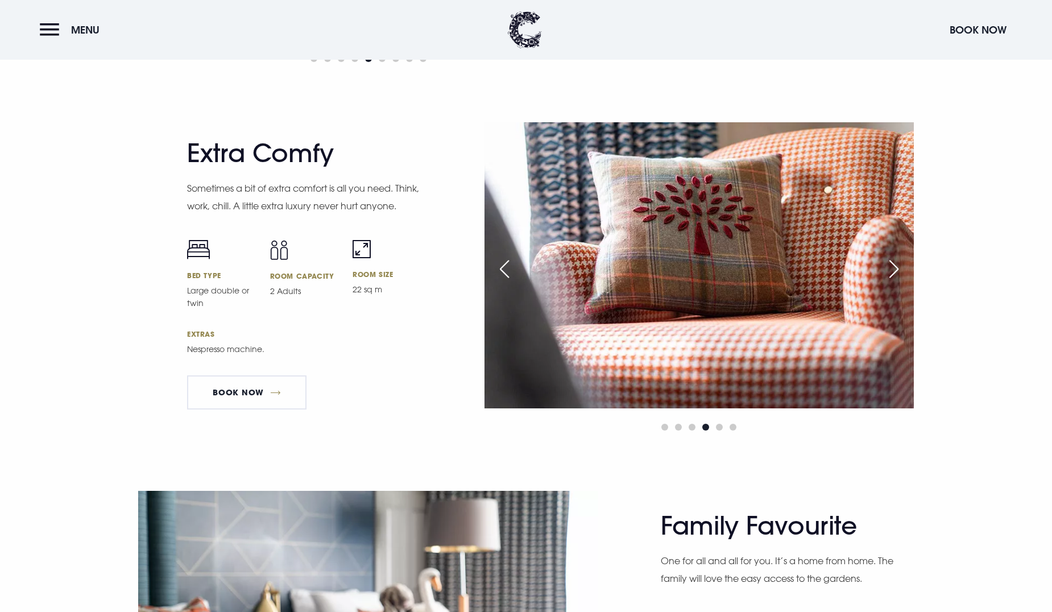
click at [894, 271] on div "Next slide" at bounding box center [894, 269] width 28 height 25
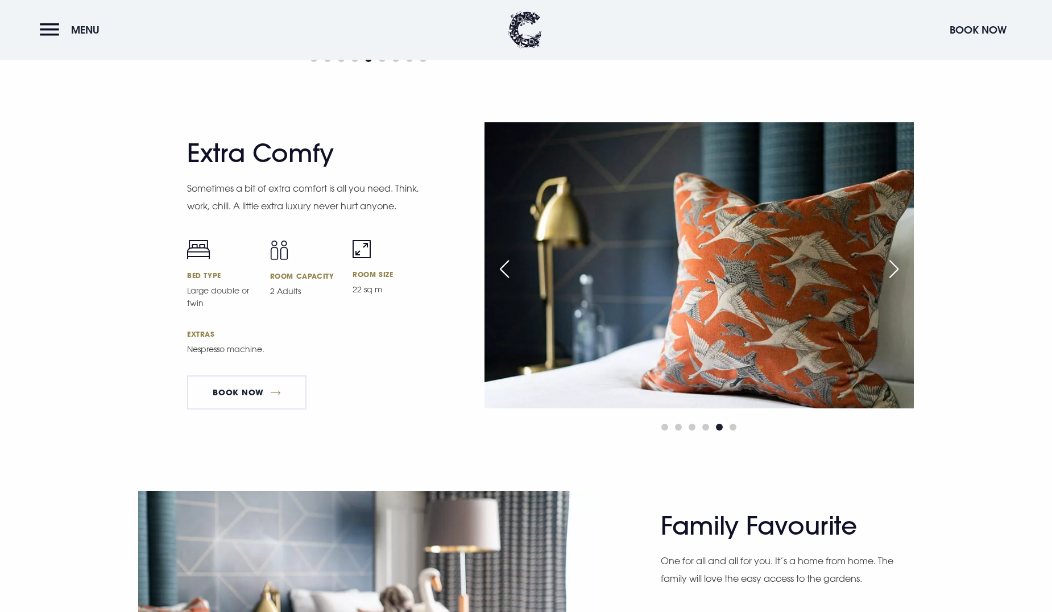
click at [894, 271] on div "Next slide" at bounding box center [894, 269] width 28 height 25
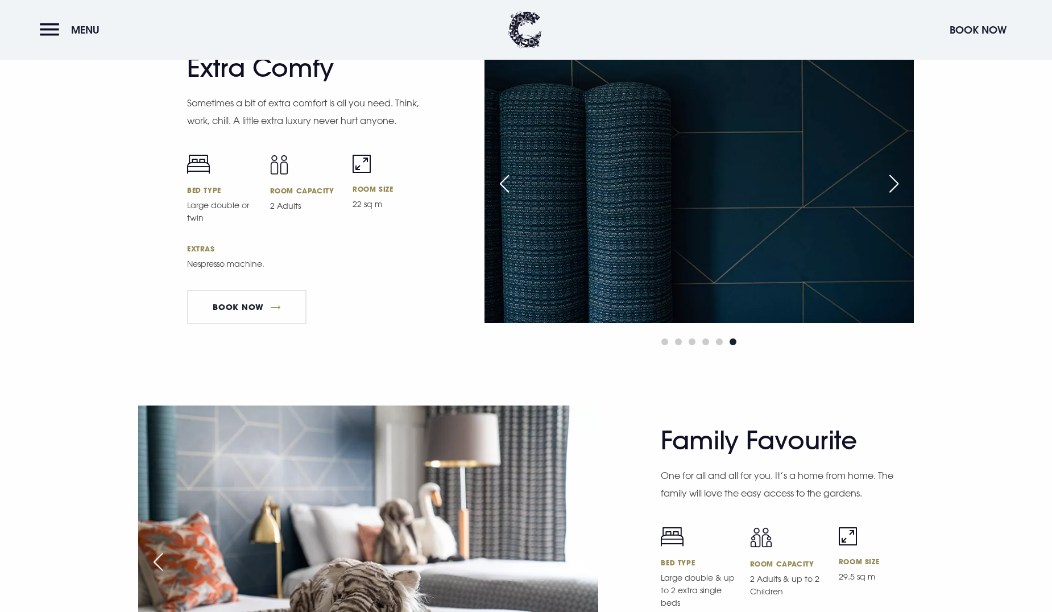
scroll to position [3485, 0]
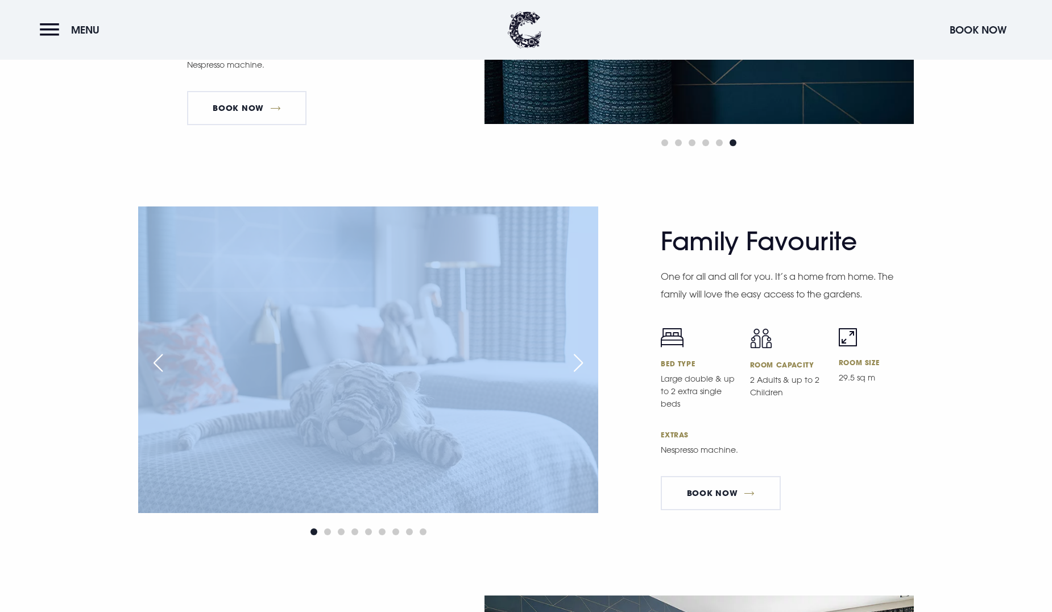
drag, startPoint x: 612, startPoint y: 323, endPoint x: 584, endPoint y: 332, distance: 29.7
click at [584, 332] on div "Family Favourite One for all and all for you. It’s a home from home. The family…" at bounding box center [526, 373] width 792 height 332
click at [578, 363] on div "Next slide" at bounding box center [578, 362] width 28 height 25
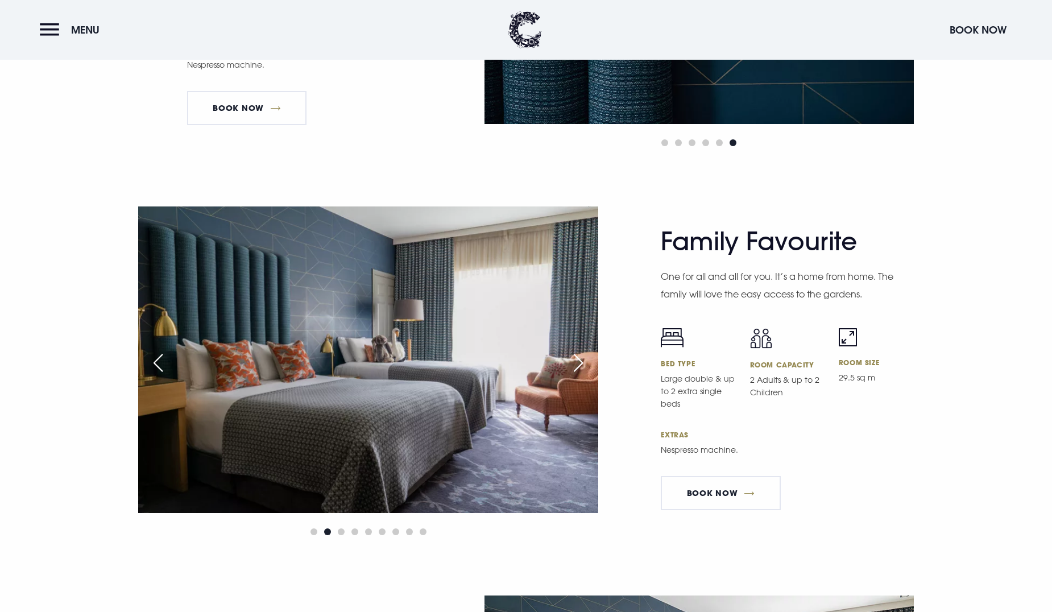
click at [578, 363] on div "Next slide" at bounding box center [578, 362] width 28 height 25
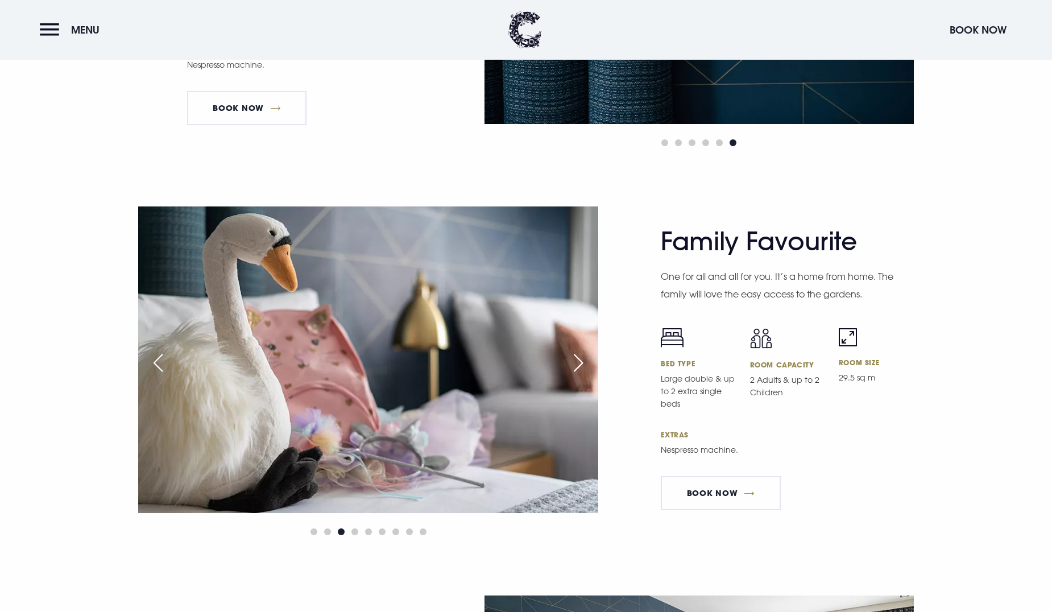
click at [578, 363] on div "Next slide" at bounding box center [578, 362] width 28 height 25
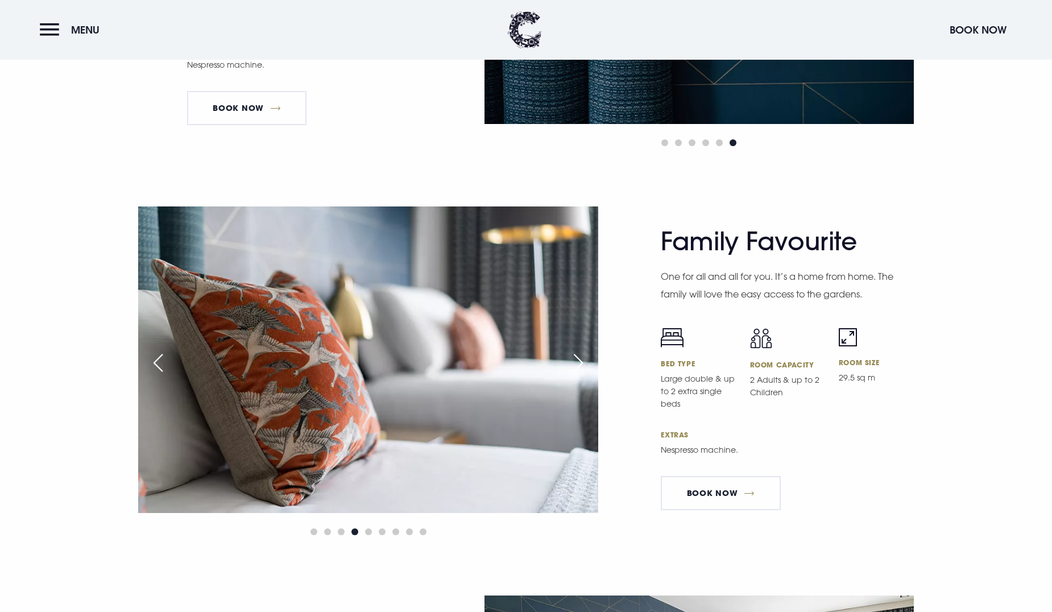
click at [578, 363] on div "Next slide" at bounding box center [578, 362] width 28 height 25
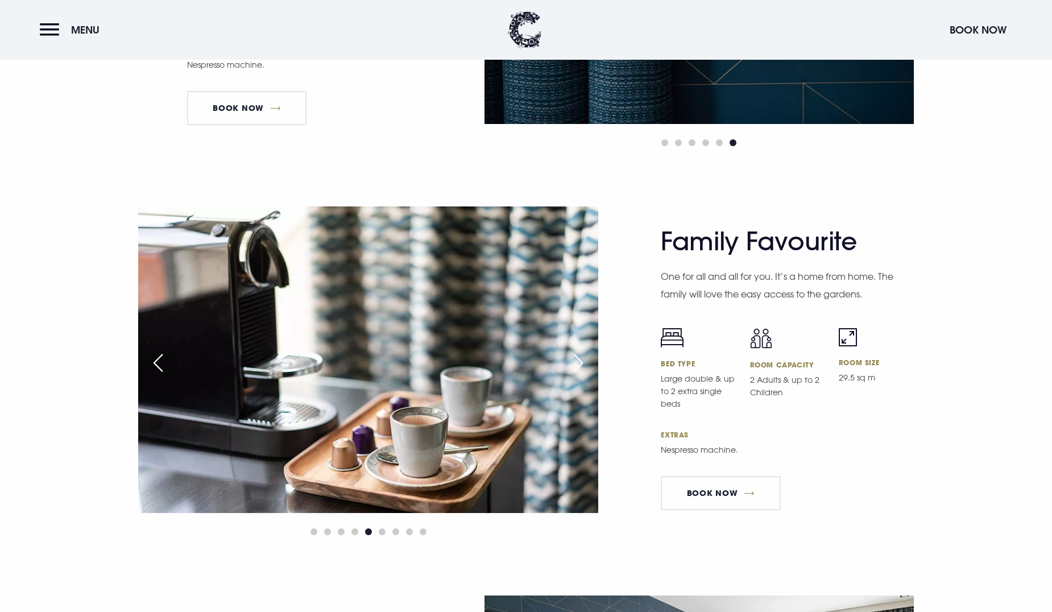
click at [578, 363] on div "Next slide" at bounding box center [578, 362] width 28 height 25
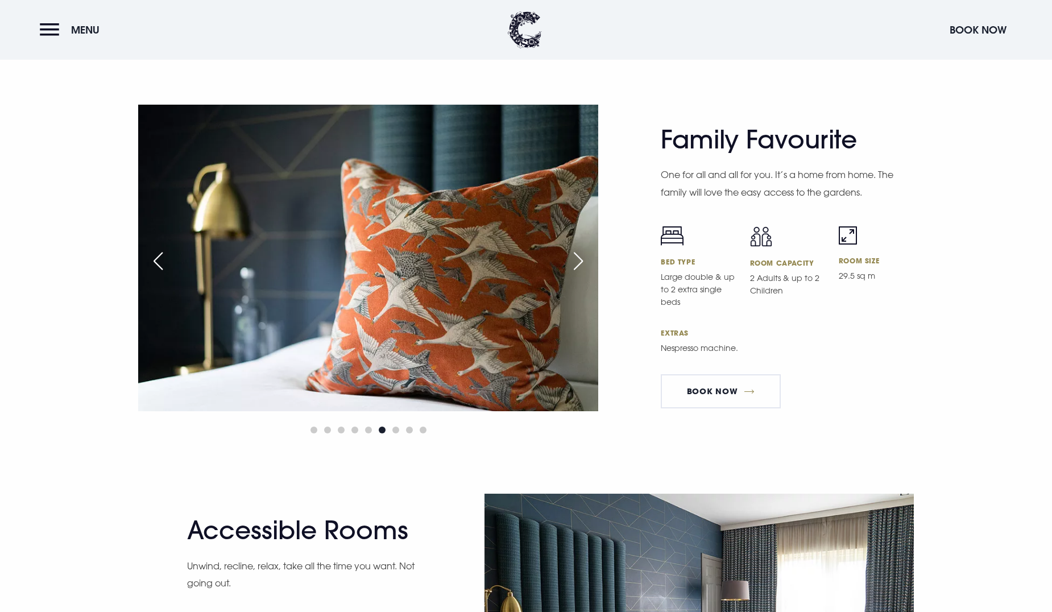
scroll to position [3426, 0]
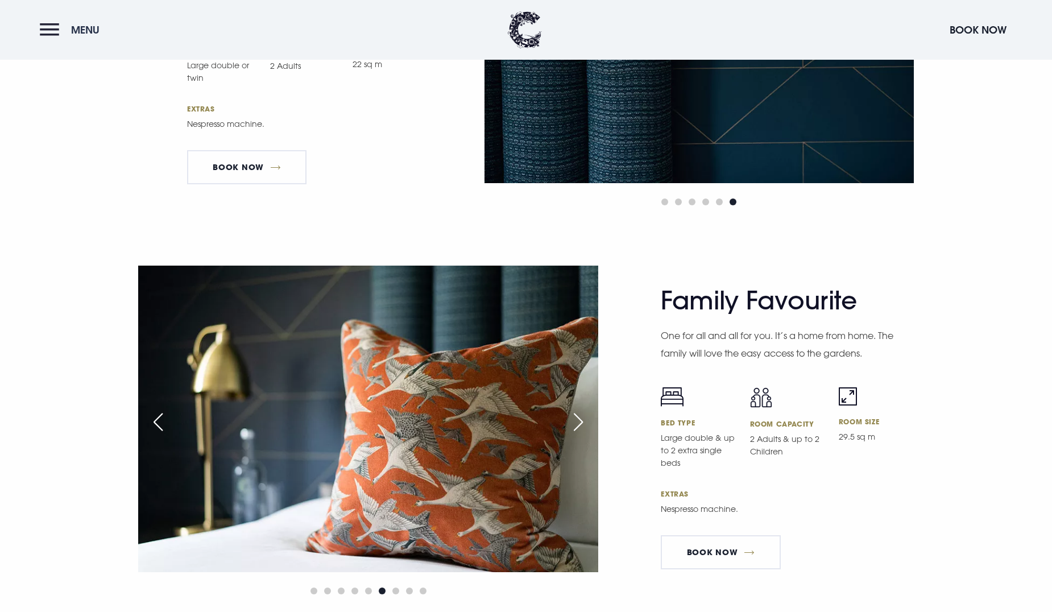
click at [49, 30] on button "Menu" at bounding box center [72, 30] width 65 height 24
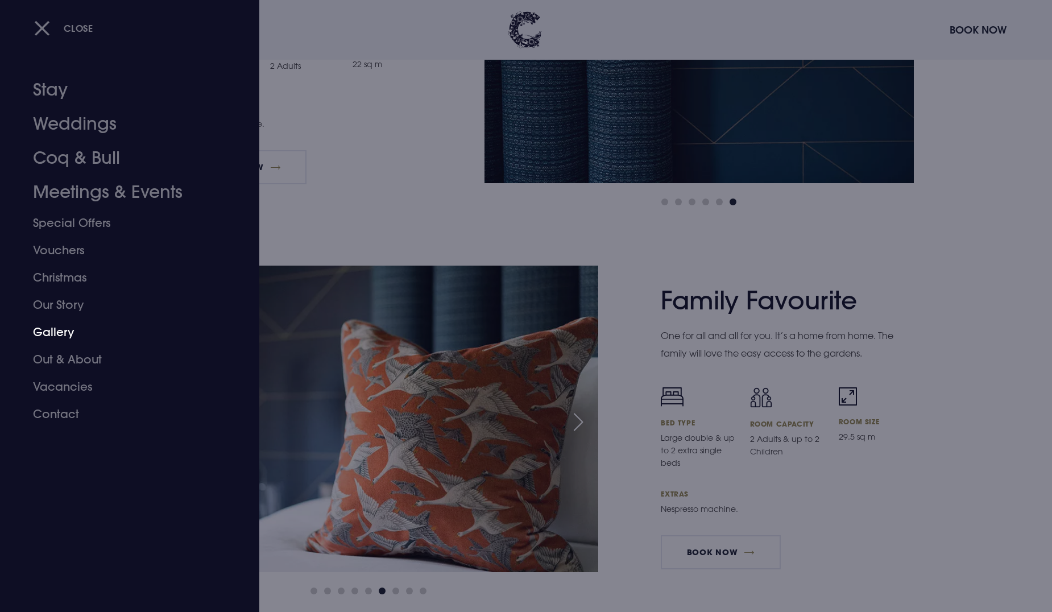
click at [73, 328] on link "Gallery" at bounding box center [123, 332] width 180 height 27
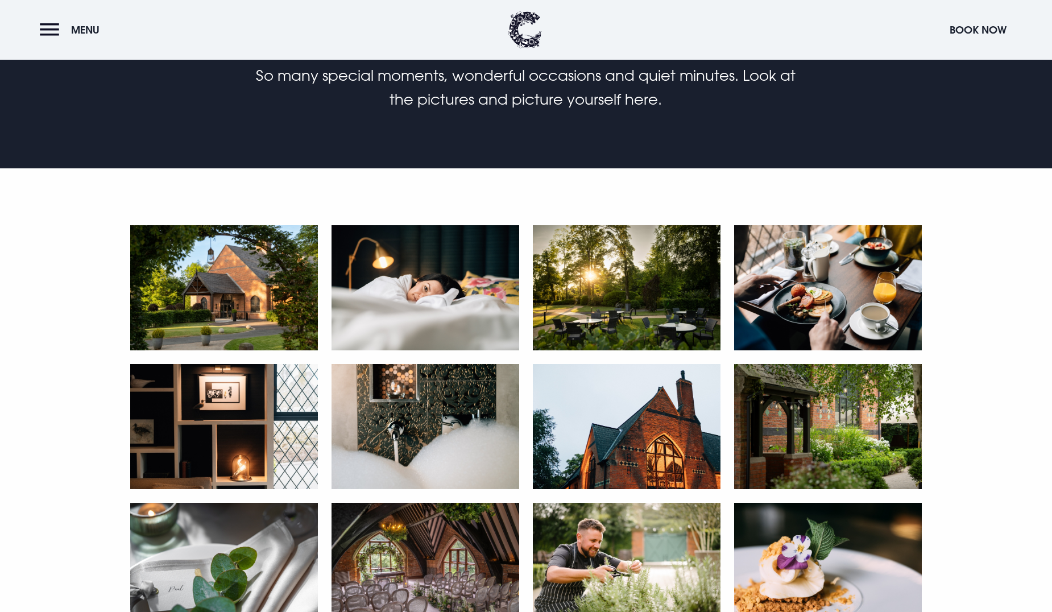
scroll to position [341, 0]
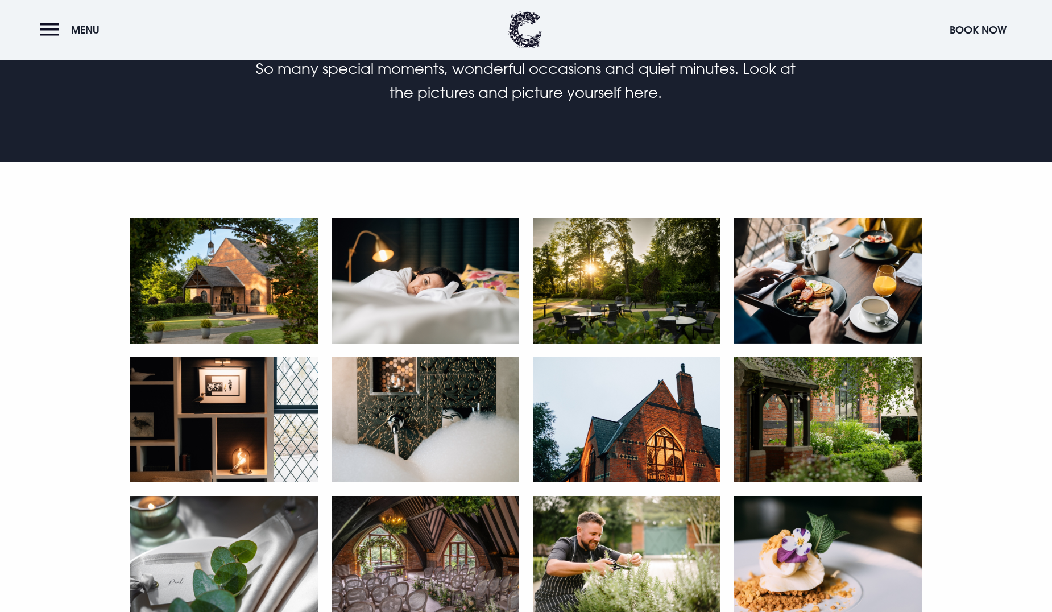
click at [788, 309] on img at bounding box center [828, 280] width 188 height 125
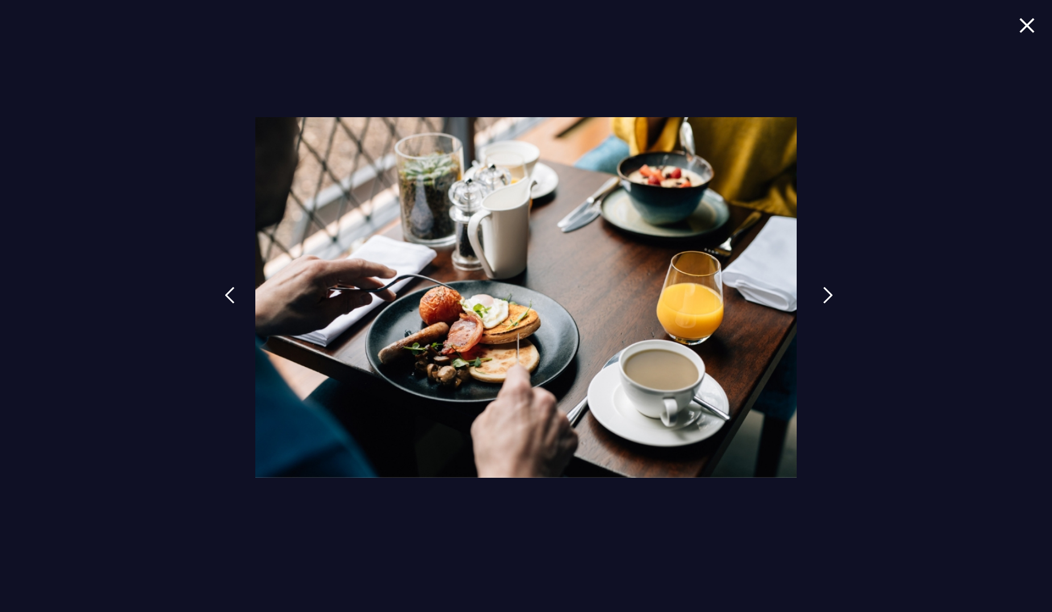
click at [817, 295] on link at bounding box center [828, 304] width 28 height 52
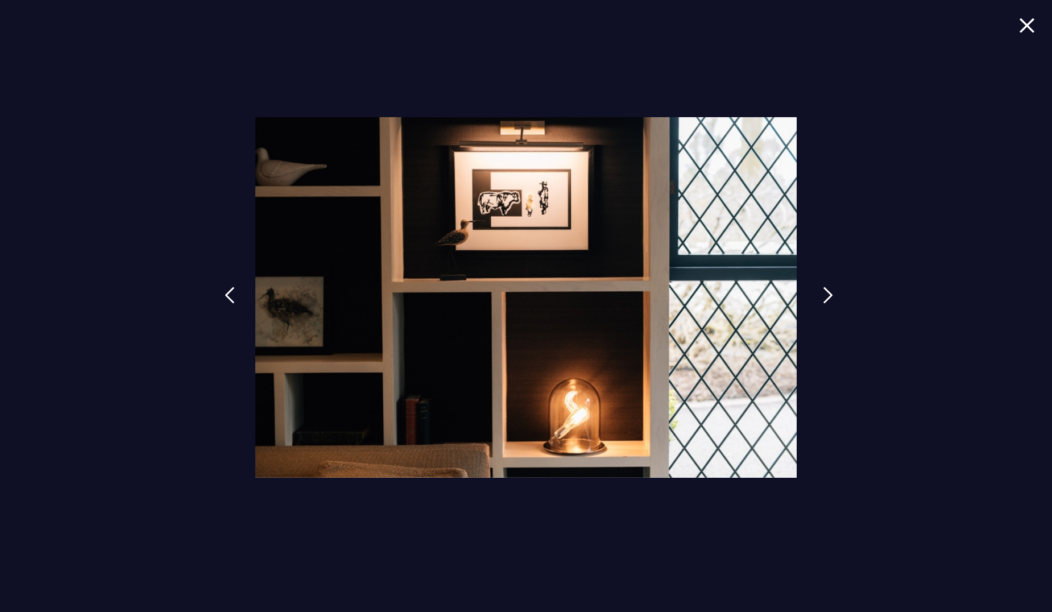
click at [831, 293] on img at bounding box center [828, 295] width 10 height 17
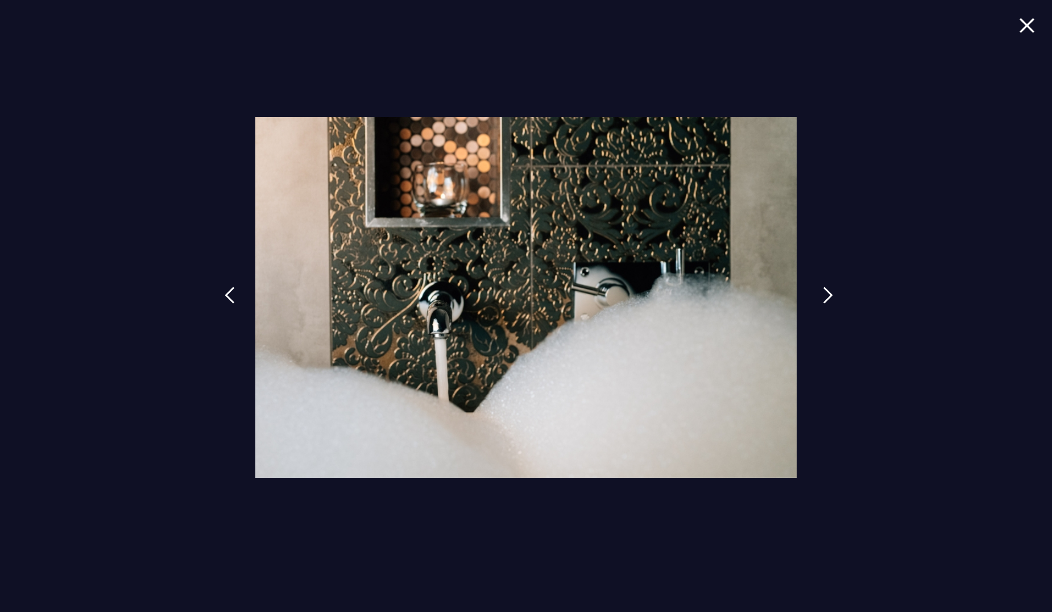
click at [831, 293] on img at bounding box center [828, 295] width 10 height 17
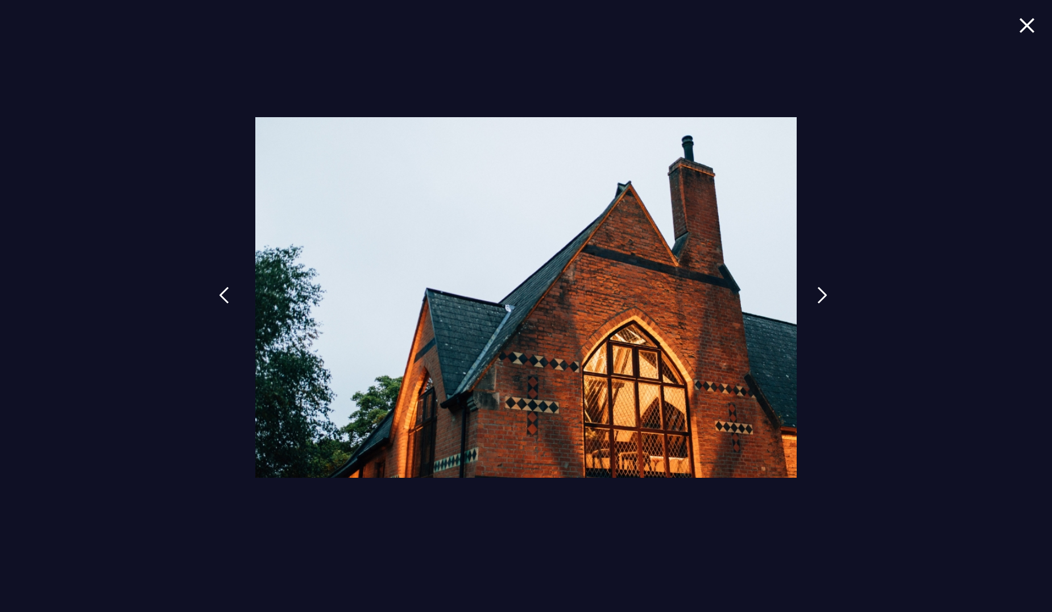
click at [225, 290] on link at bounding box center [224, 304] width 28 height 52
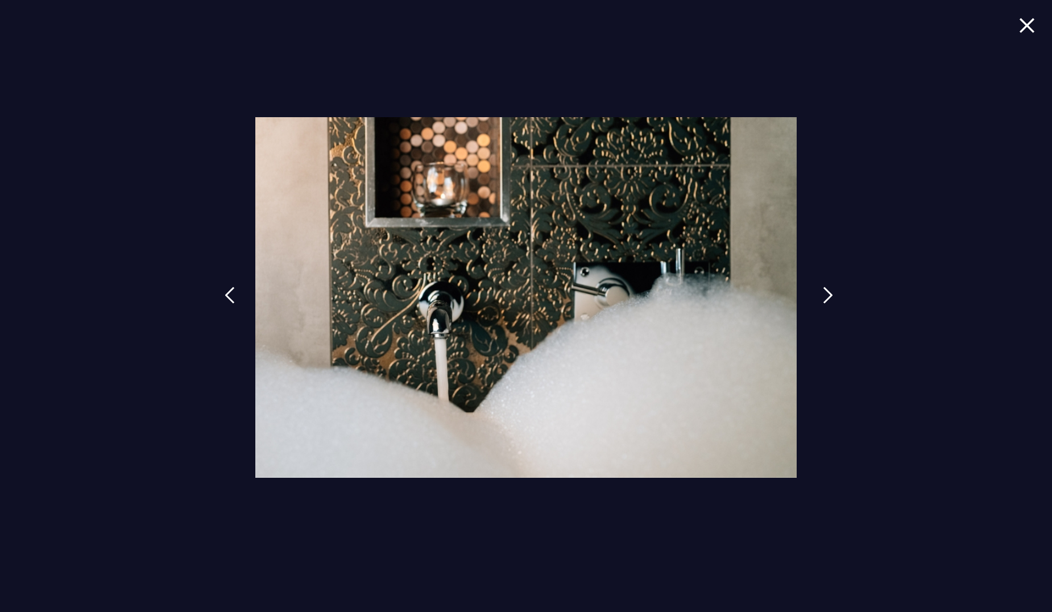
click at [826, 288] on img at bounding box center [828, 295] width 10 height 17
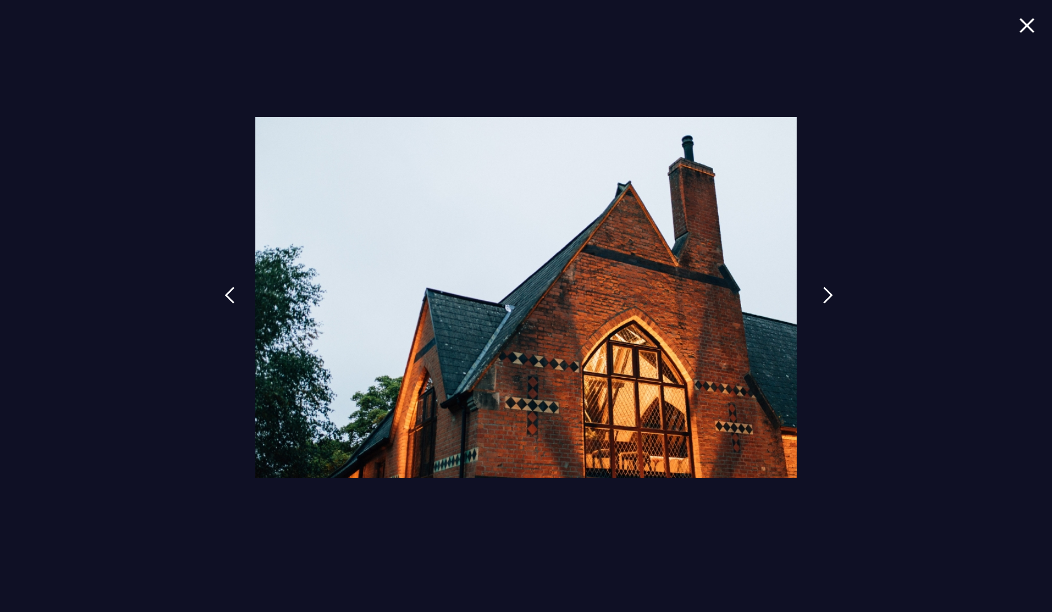
click at [826, 288] on img at bounding box center [828, 295] width 10 height 17
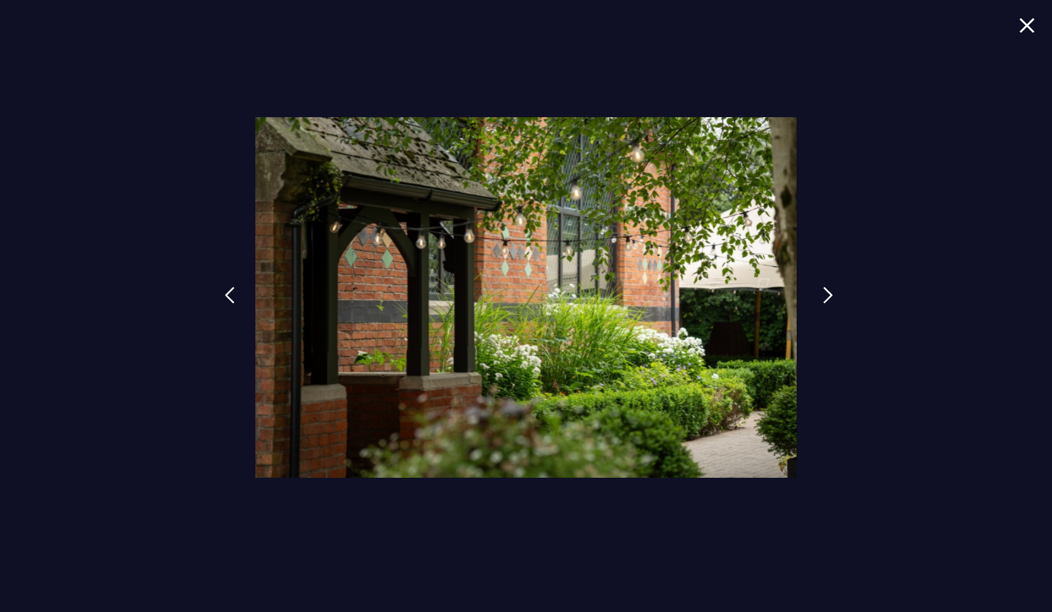
click at [826, 288] on img at bounding box center [828, 295] width 10 height 17
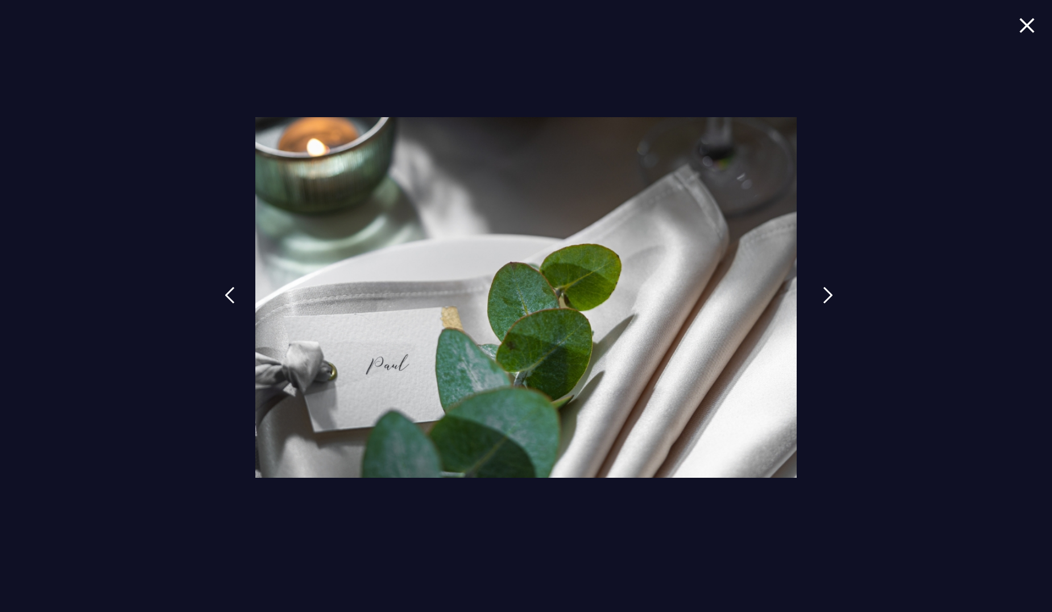
click at [826, 288] on img at bounding box center [828, 295] width 10 height 17
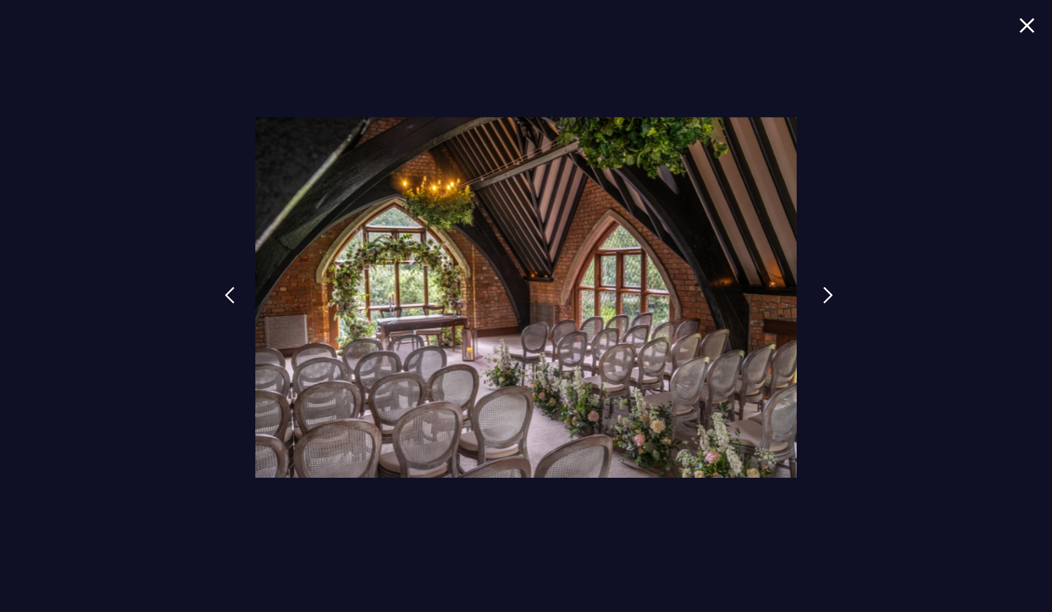
click at [826, 288] on img at bounding box center [828, 295] width 10 height 17
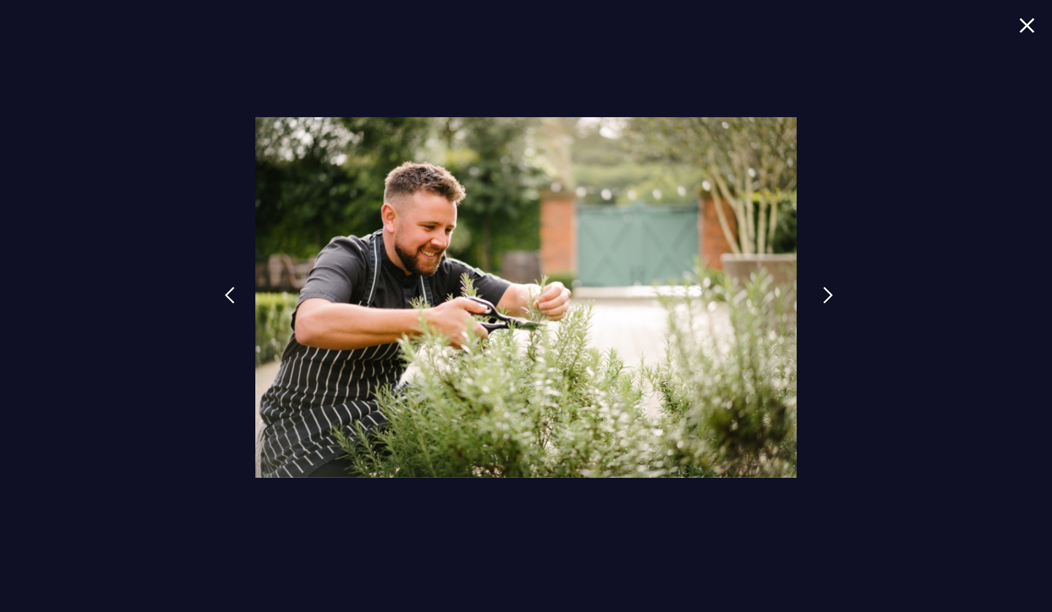
click at [826, 288] on img at bounding box center [828, 295] width 10 height 17
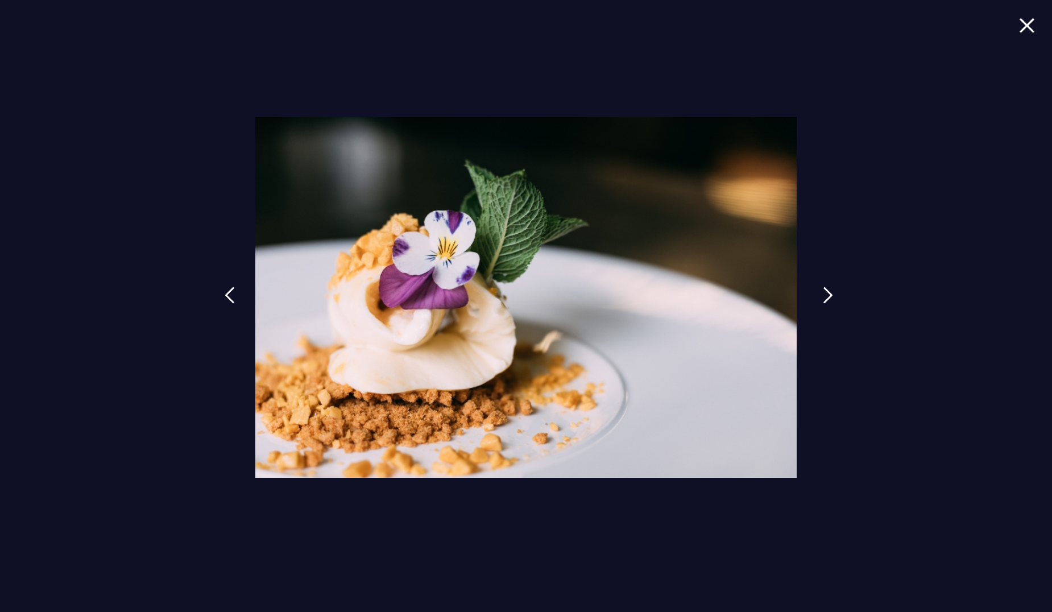
click at [826, 288] on img at bounding box center [828, 295] width 10 height 17
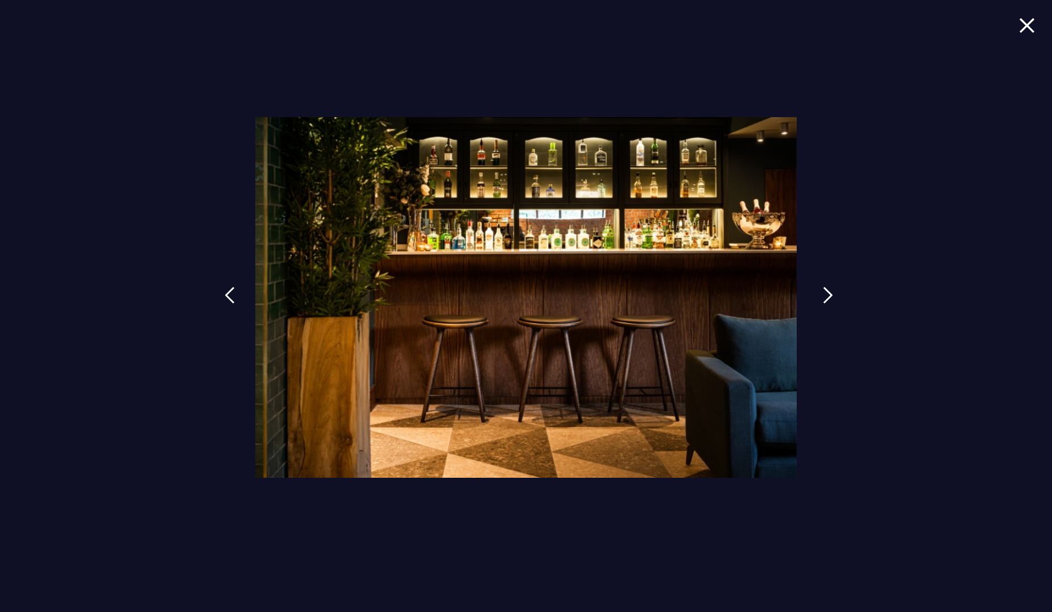
click at [826, 288] on img at bounding box center [828, 295] width 10 height 17
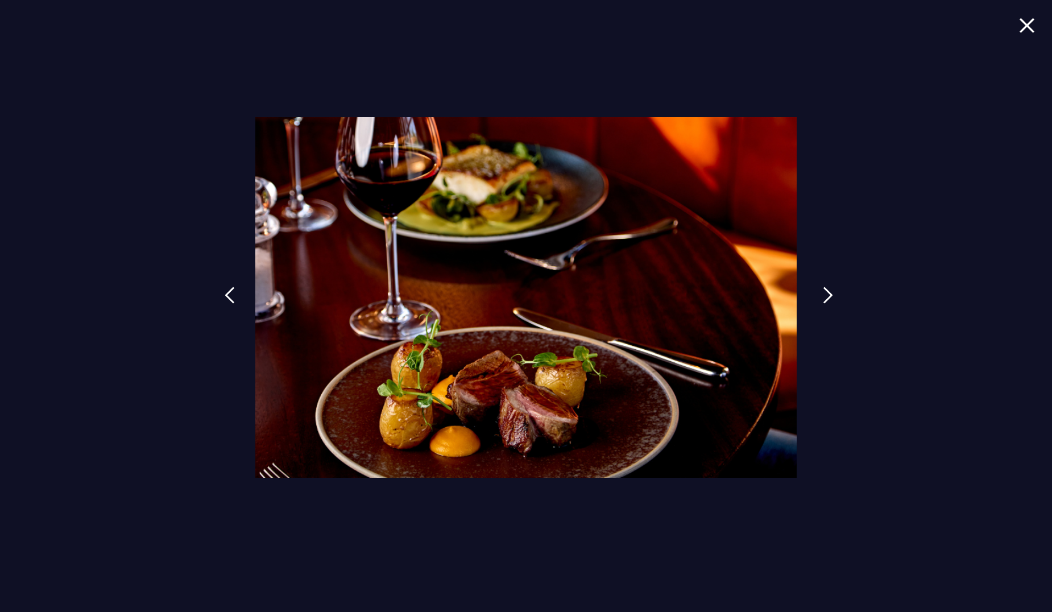
click at [826, 288] on img at bounding box center [828, 295] width 10 height 17
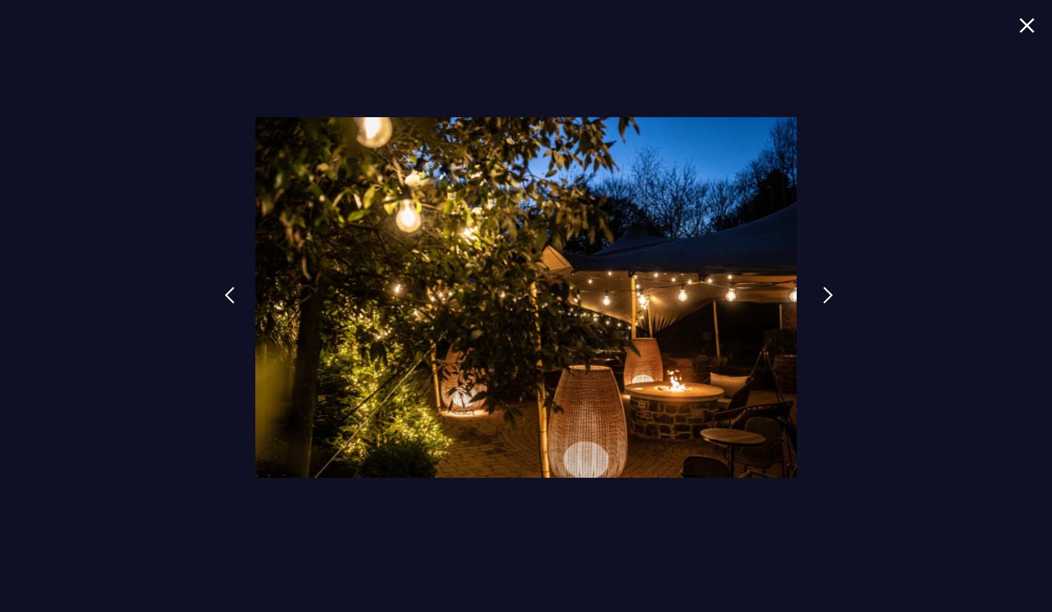
click at [826, 288] on img at bounding box center [828, 295] width 10 height 17
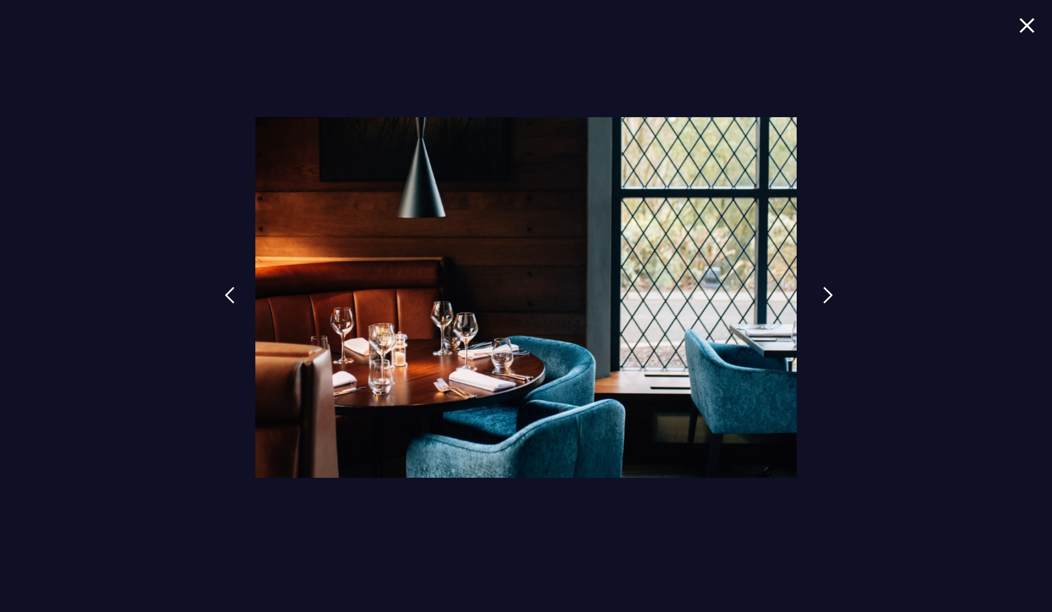
click at [826, 288] on img at bounding box center [828, 295] width 10 height 17
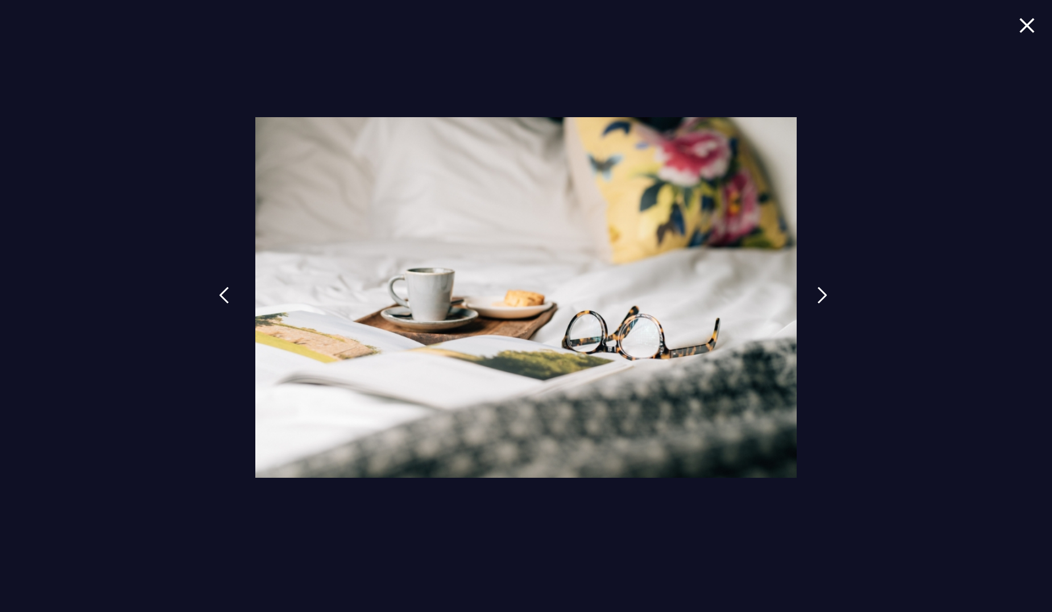
click at [234, 300] on link at bounding box center [224, 304] width 28 height 52
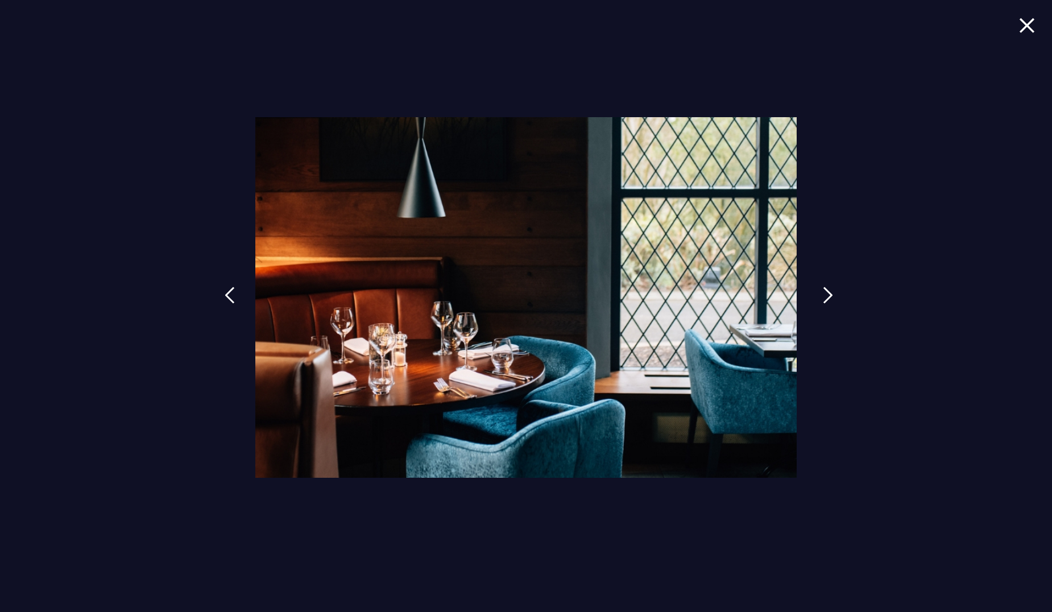
click at [823, 296] on link at bounding box center [828, 304] width 28 height 52
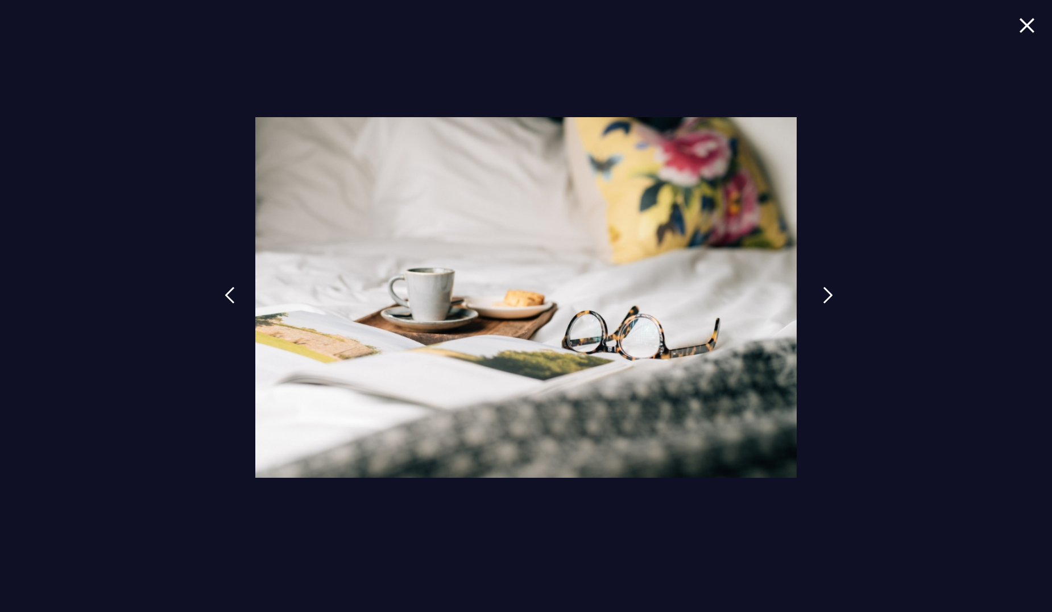
click at [823, 296] on link at bounding box center [828, 304] width 28 height 52
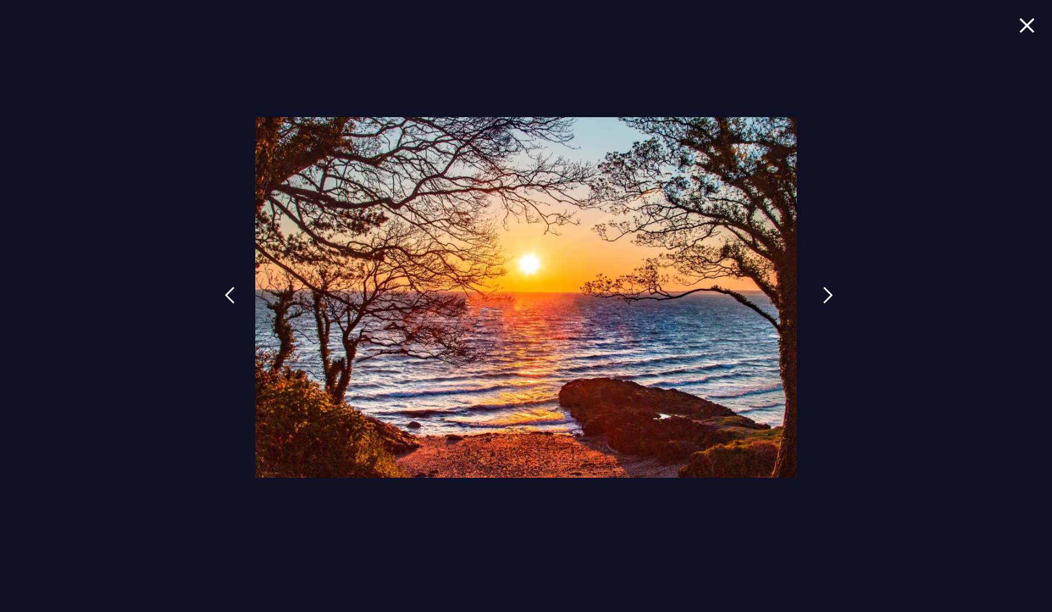
click at [823, 296] on link at bounding box center [828, 304] width 28 height 52
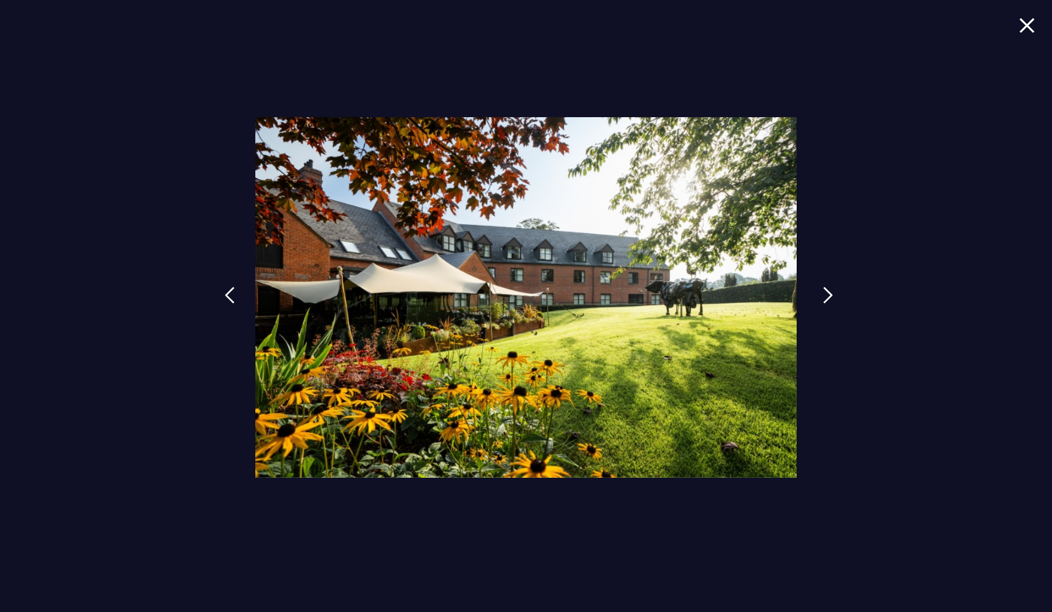
click at [823, 296] on link at bounding box center [828, 304] width 28 height 52
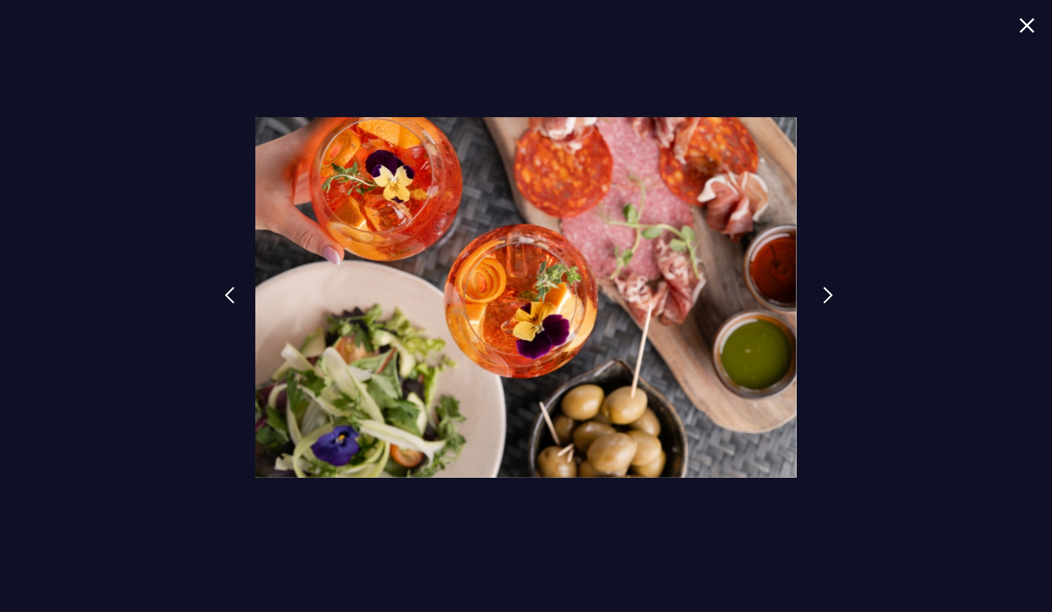
click at [823, 296] on link at bounding box center [828, 304] width 28 height 52
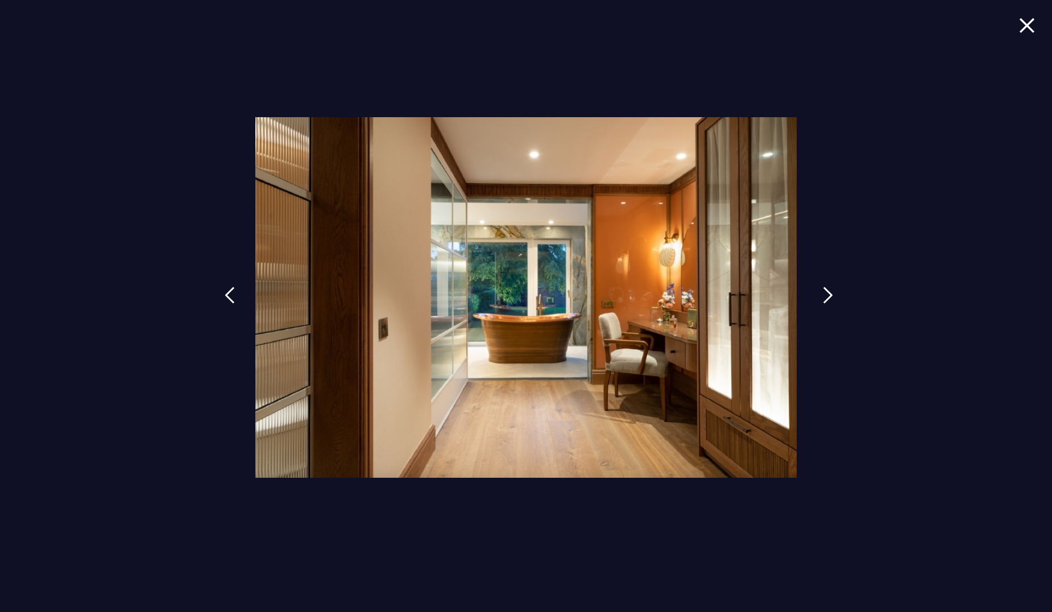
click at [823, 296] on link at bounding box center [828, 304] width 28 height 52
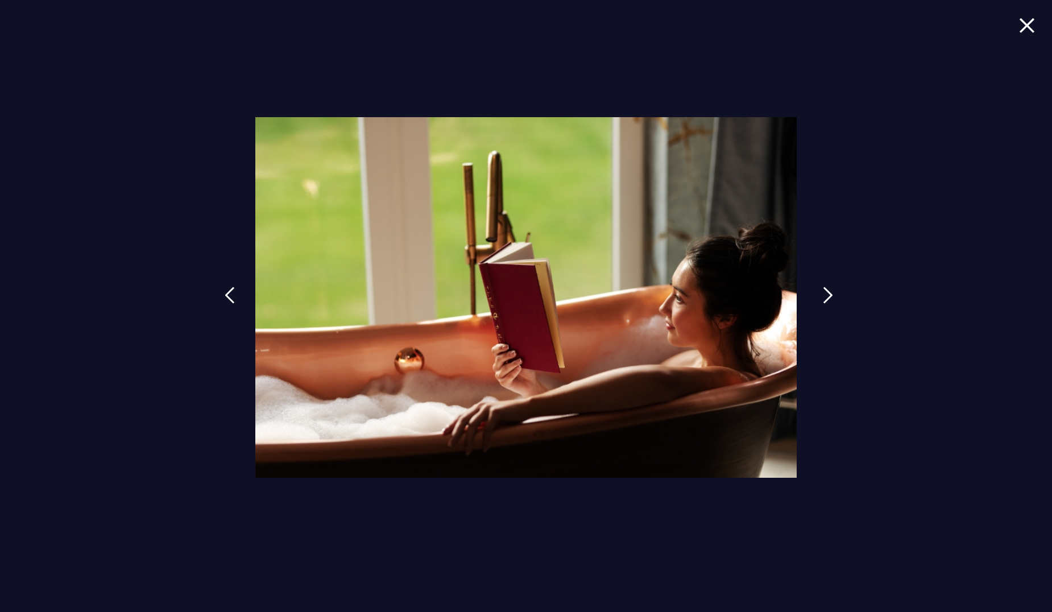
click at [823, 296] on link at bounding box center [828, 304] width 28 height 52
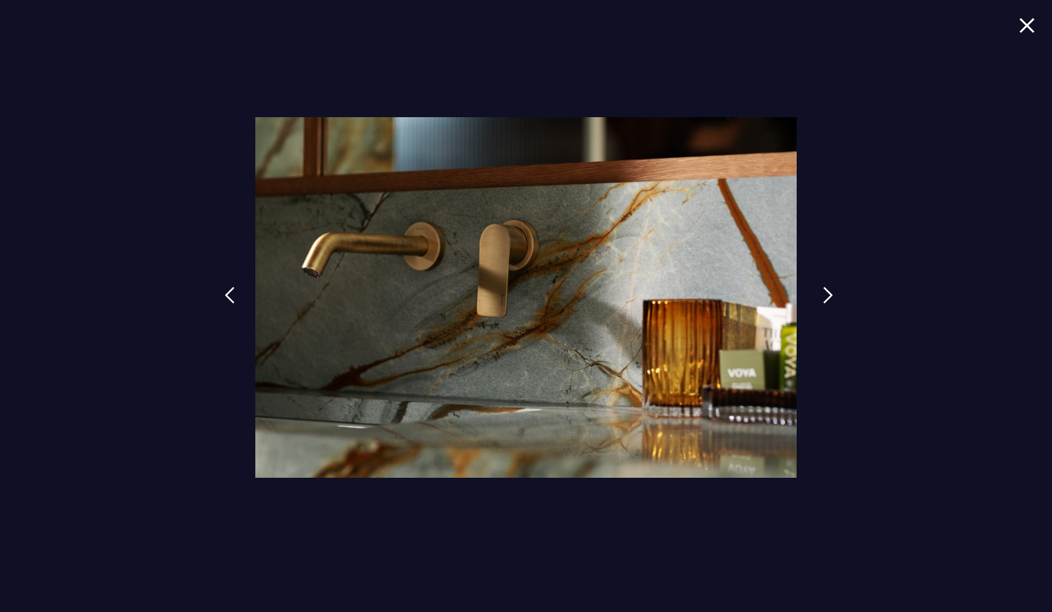
click at [823, 297] on link at bounding box center [828, 304] width 28 height 52
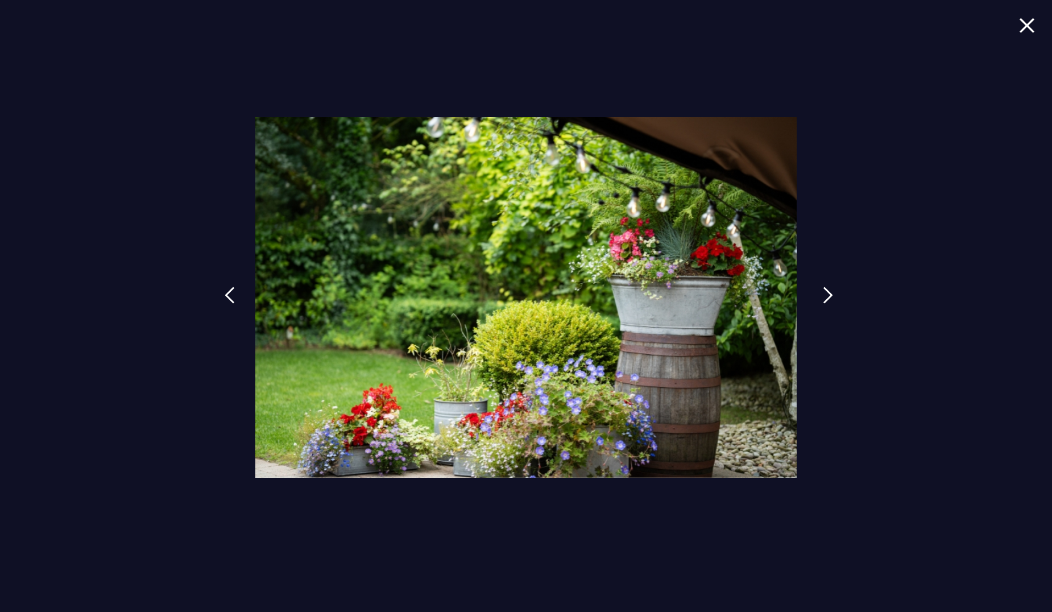
click at [823, 297] on link at bounding box center [828, 304] width 28 height 52
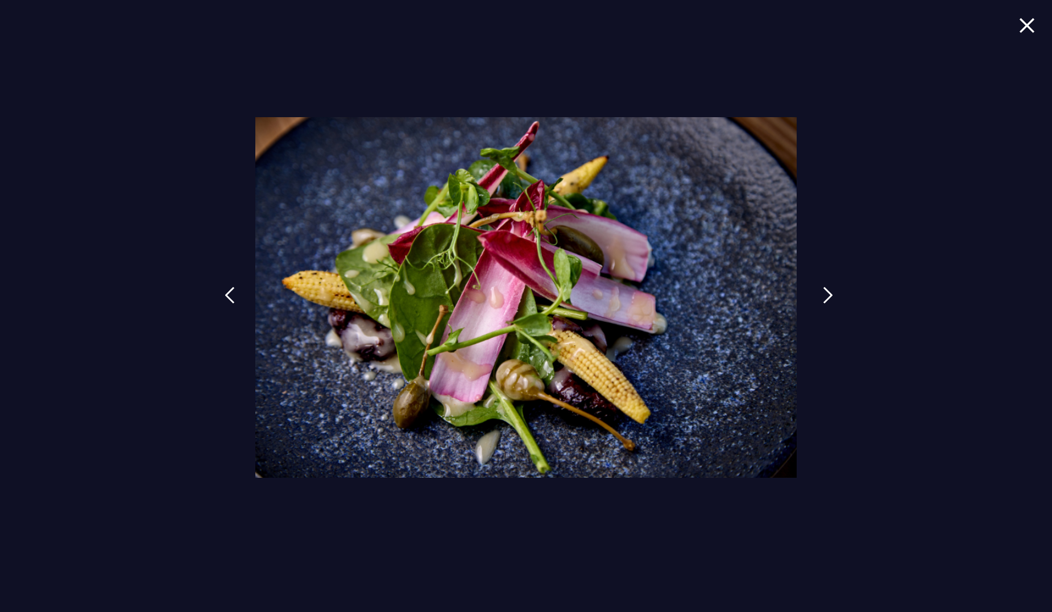
click at [823, 297] on link at bounding box center [828, 304] width 28 height 52
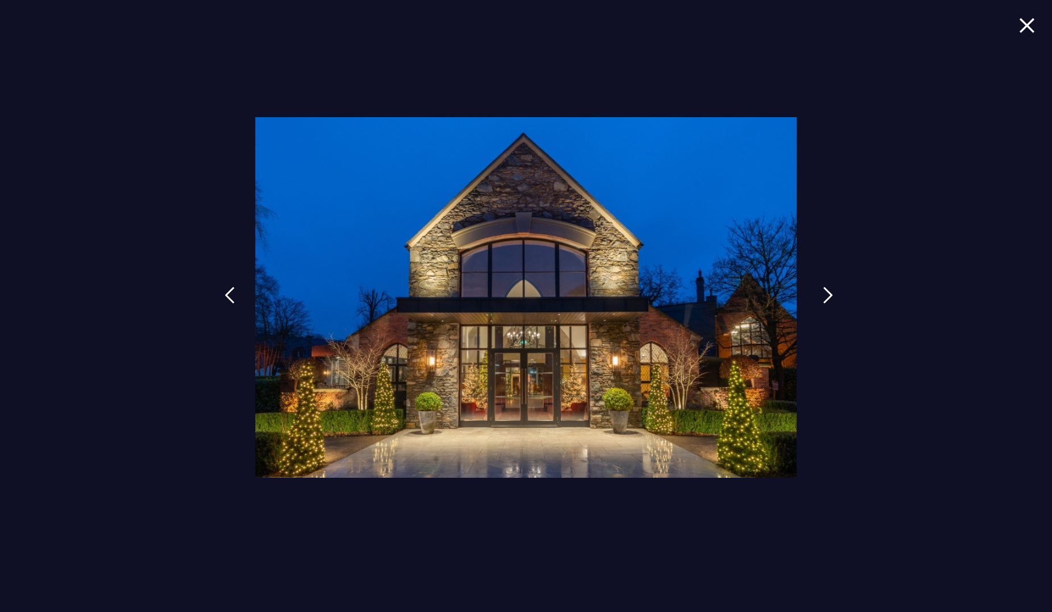
click at [830, 302] on img at bounding box center [828, 295] width 10 height 17
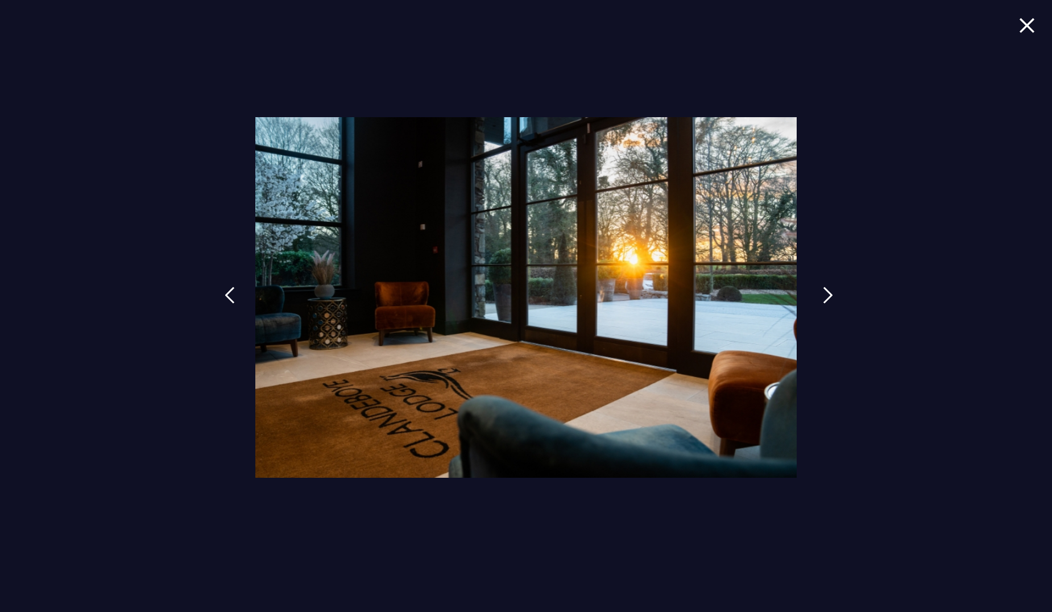
click at [830, 302] on img at bounding box center [828, 295] width 10 height 17
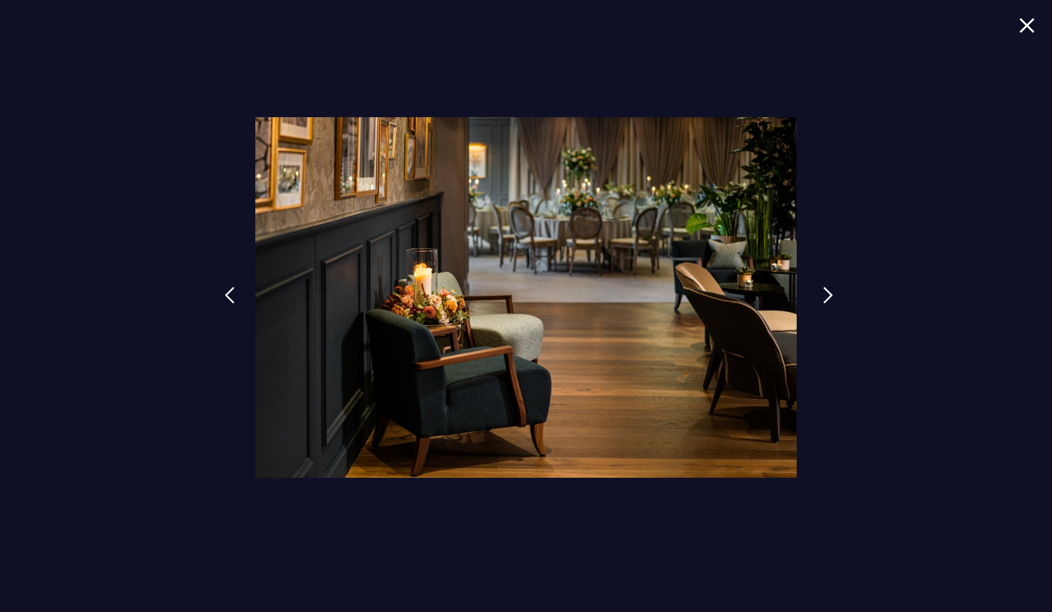
click at [830, 302] on img at bounding box center [828, 295] width 10 height 17
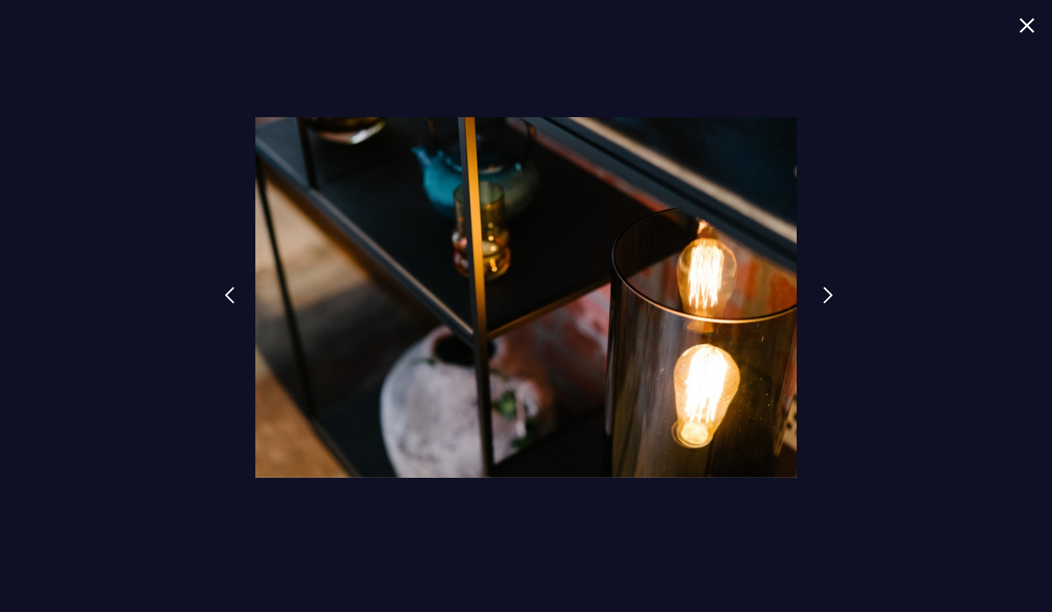
click at [830, 302] on img at bounding box center [828, 295] width 10 height 17
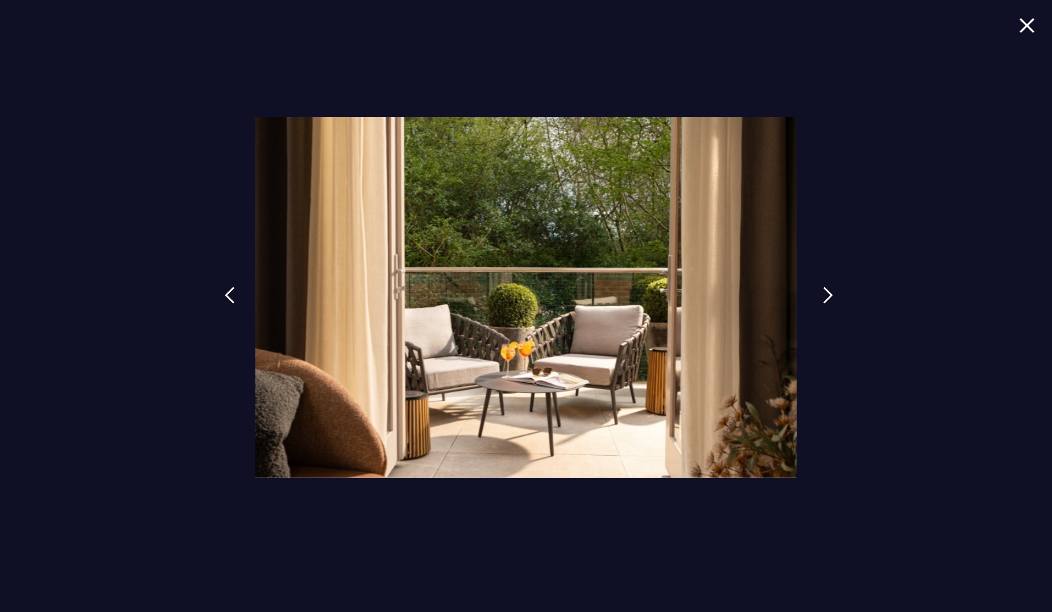
click at [830, 302] on img at bounding box center [828, 295] width 10 height 17
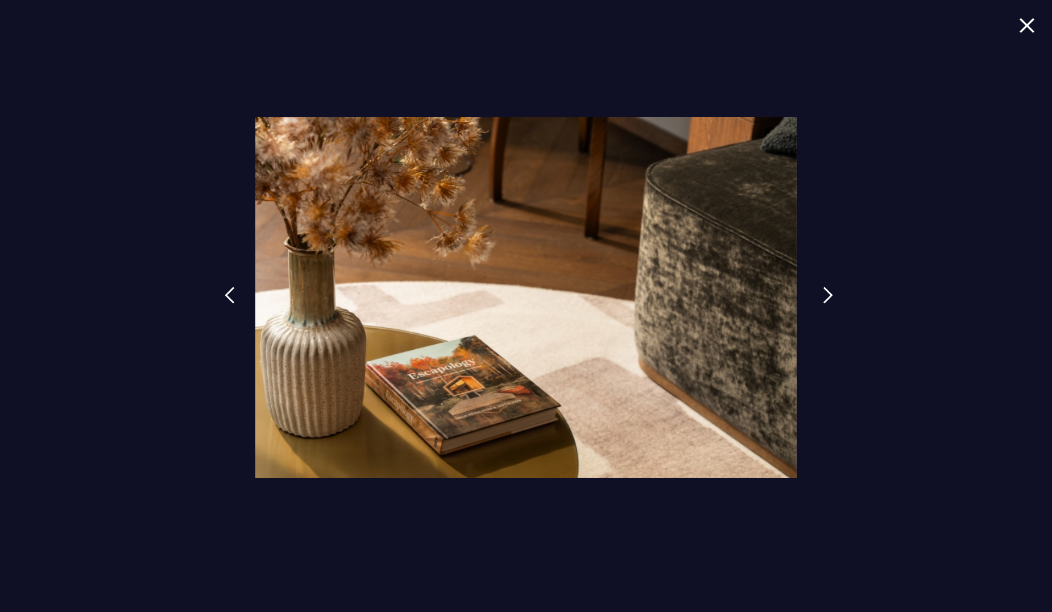
click at [830, 302] on img at bounding box center [828, 295] width 10 height 17
